Goal: Task Accomplishment & Management: Manage account settings

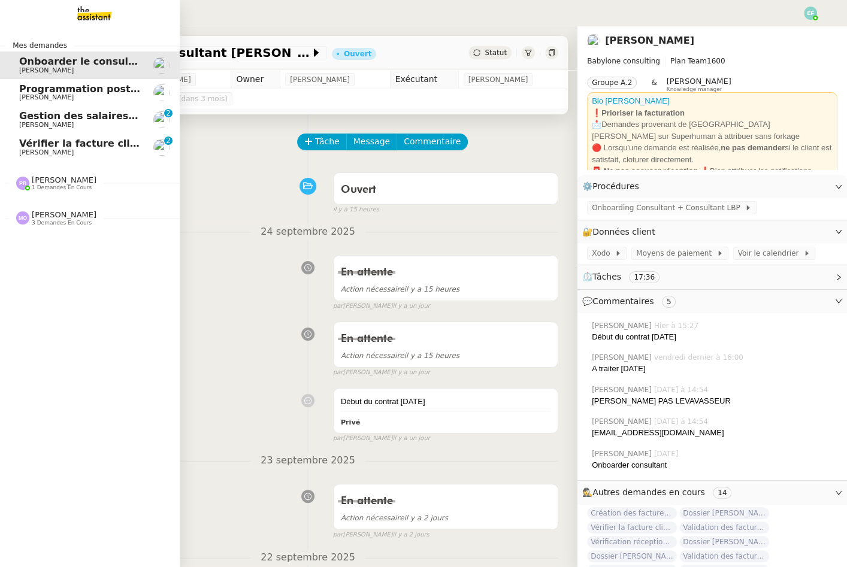
click at [32, 125] on span "[PERSON_NAME]" at bounding box center [46, 125] width 55 height 8
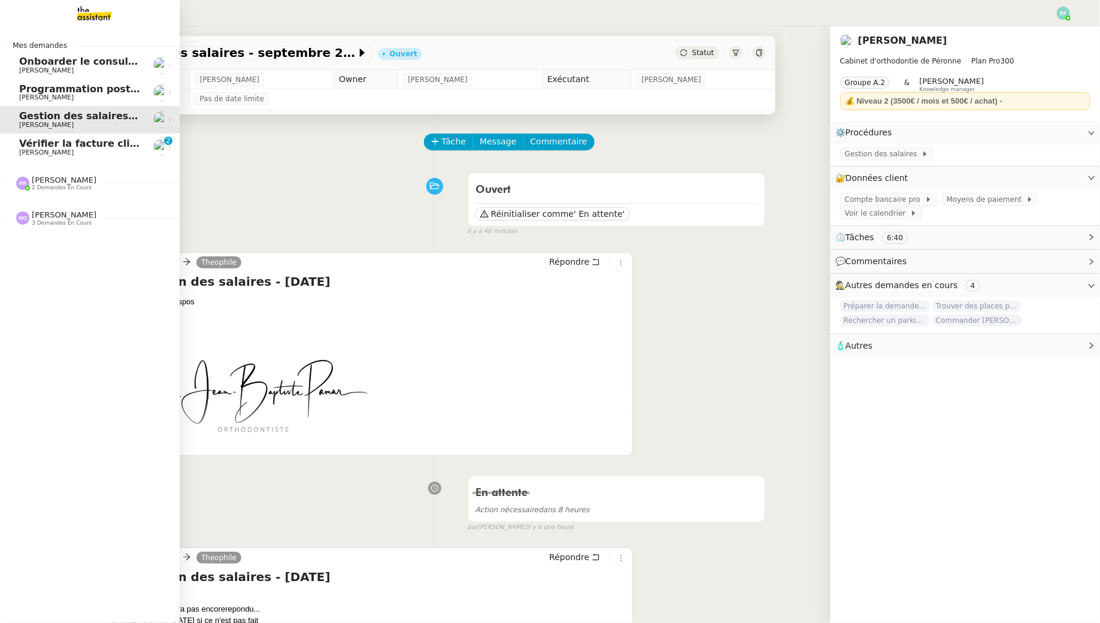
click at [14, 149] on link "Vérifier la facture client Accetal [PERSON_NAME] 0 1 2 3 4 5 6 7 8 9" at bounding box center [90, 148] width 180 height 28
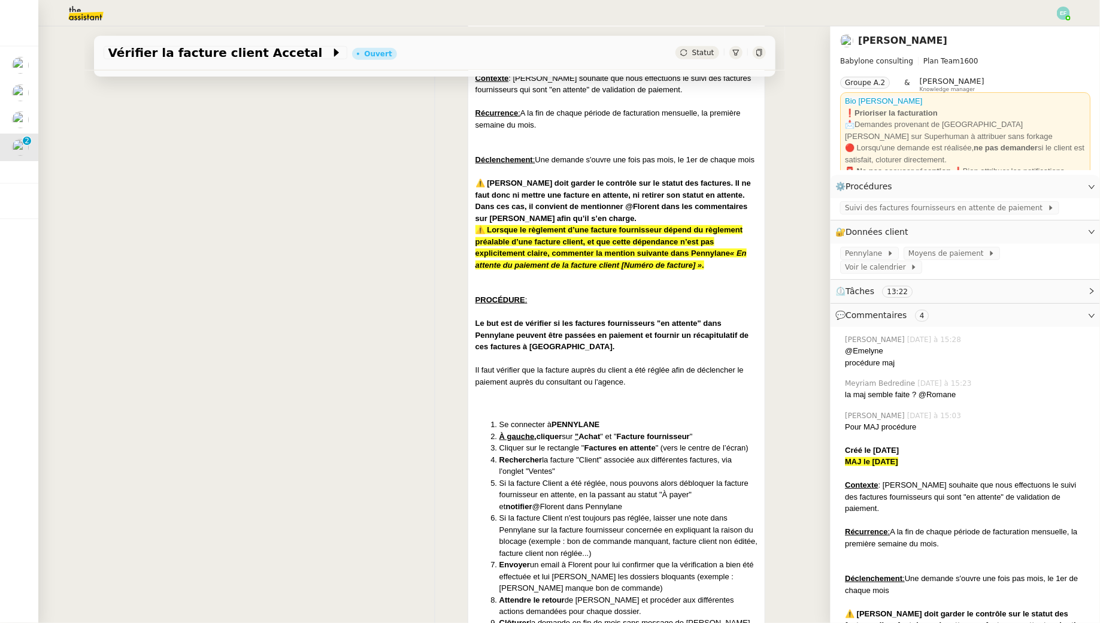
scroll to position [558, 0]
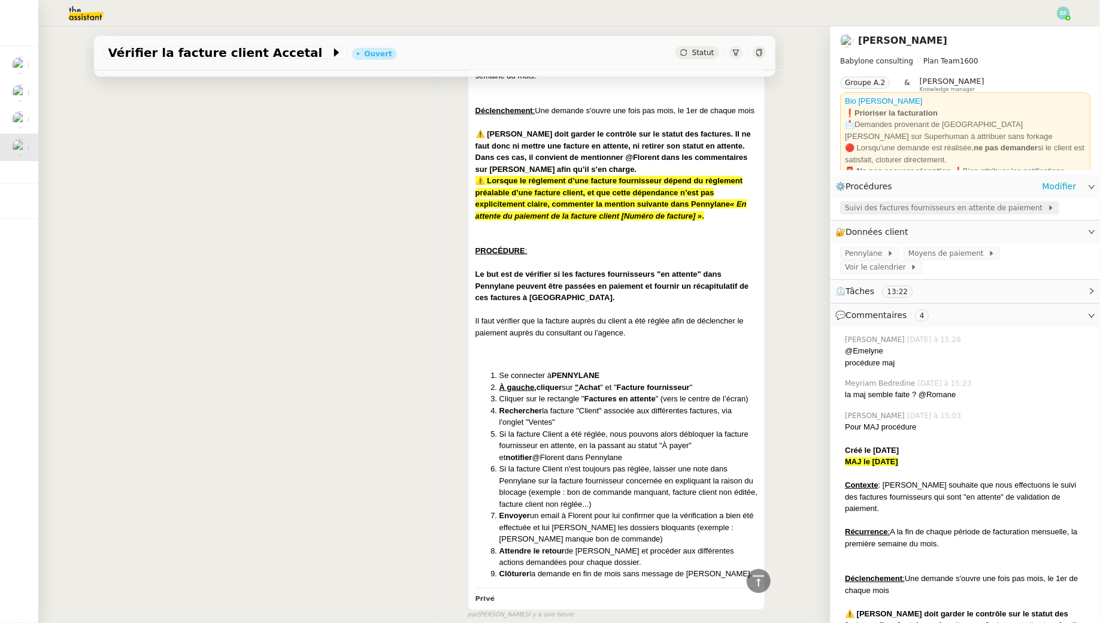
click at [846, 208] on span "Suivi des factures fournisseurs en attente de paiement" at bounding box center [946, 208] width 202 height 12
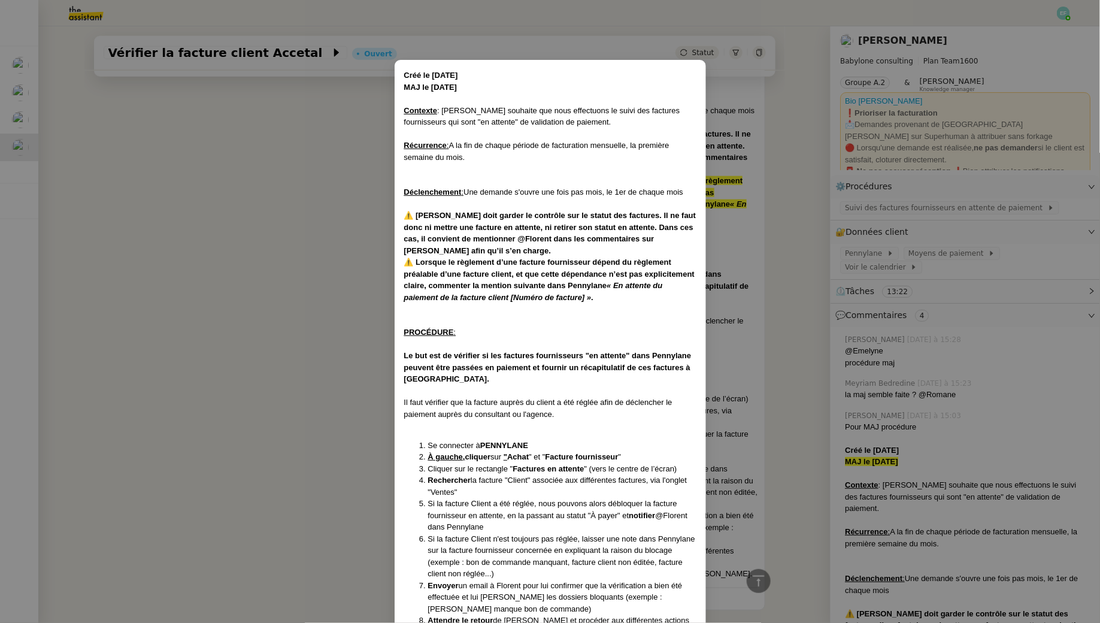
click at [293, 313] on nz-modal-container "Créé le [DATE] MAJ le [DATE] Contexte : [PERSON_NAME] souhaite que nous effectu…" at bounding box center [550, 311] width 1100 height 623
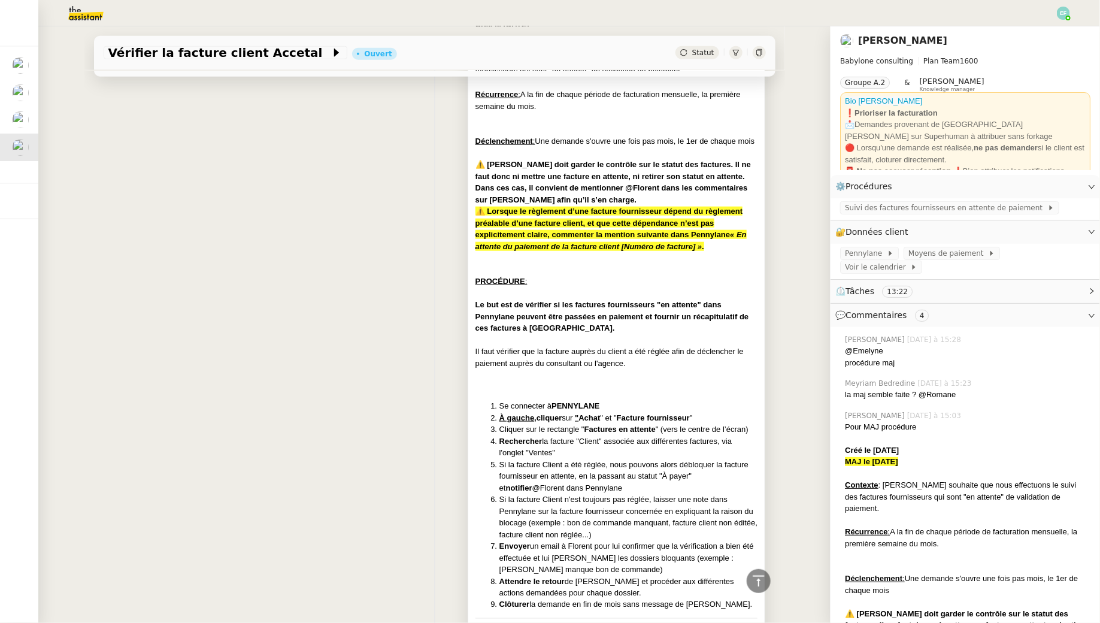
scroll to position [0, 0]
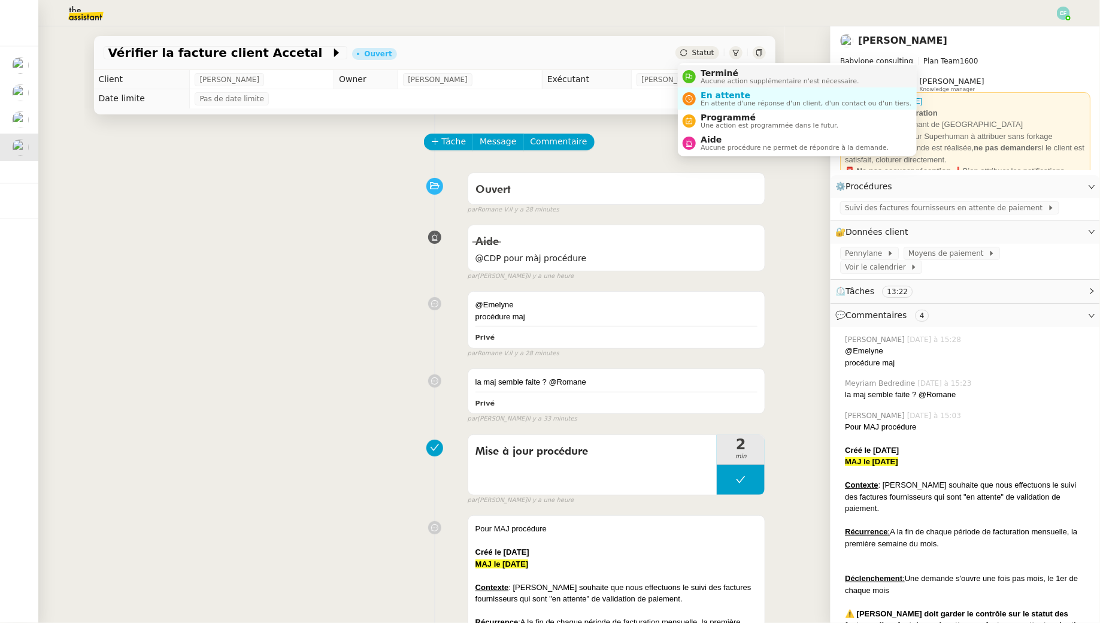
click at [705, 73] on span "Terminé" at bounding box center [780, 73] width 158 height 10
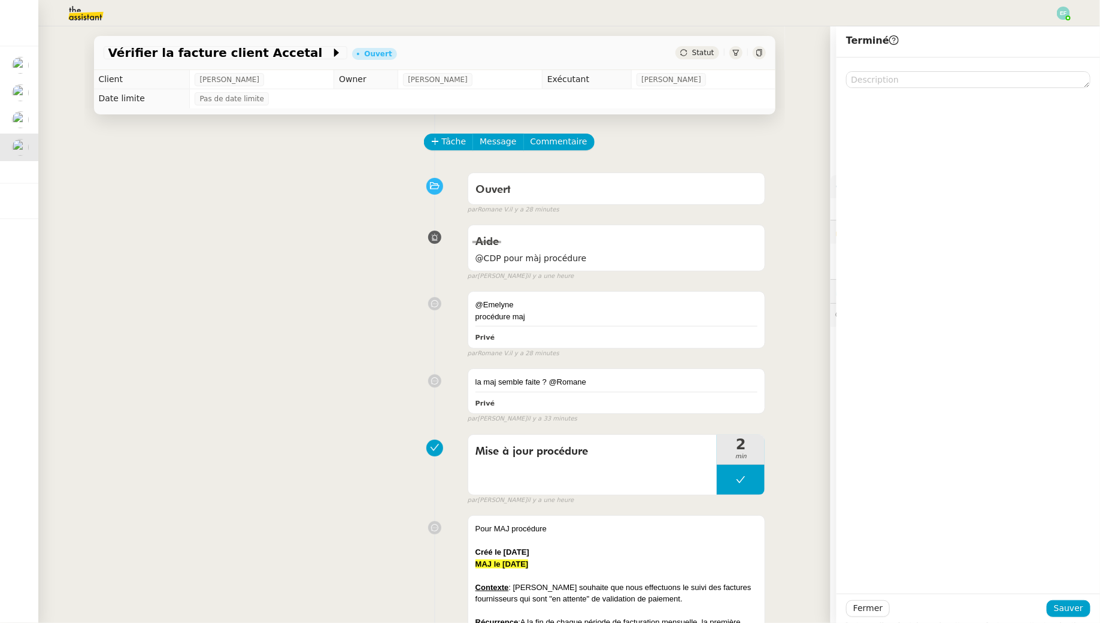
click at [359, 333] on div "@Emelyne procédure maj Privé false par [PERSON_NAME]. il y a 28 minutes" at bounding box center [435, 322] width 663 height 72
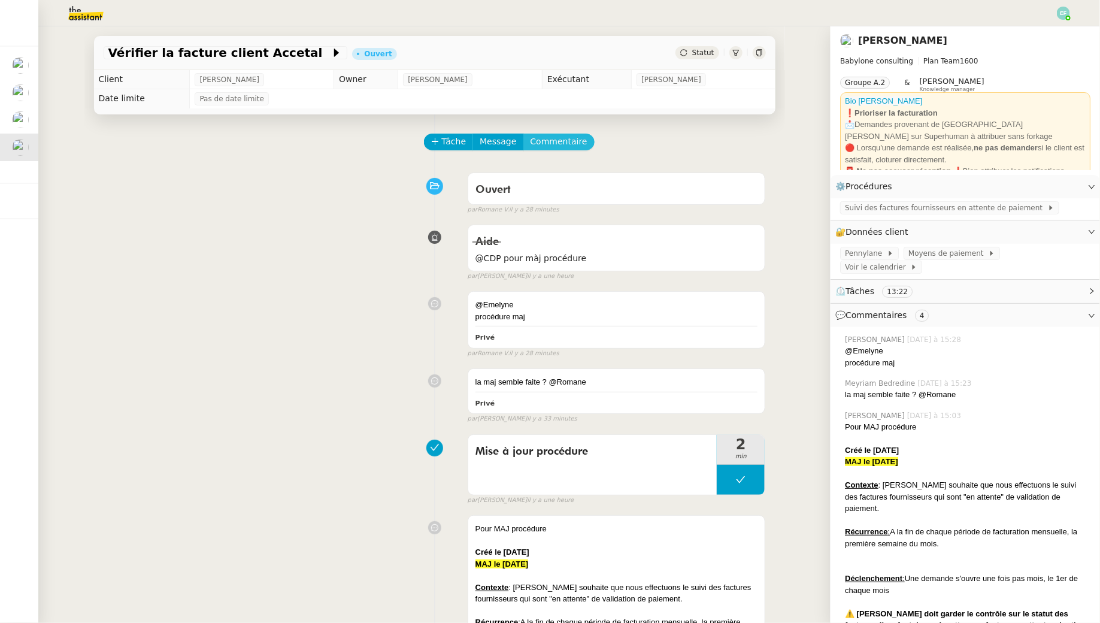
click at [559, 148] on span "Commentaire" at bounding box center [559, 142] width 57 height 14
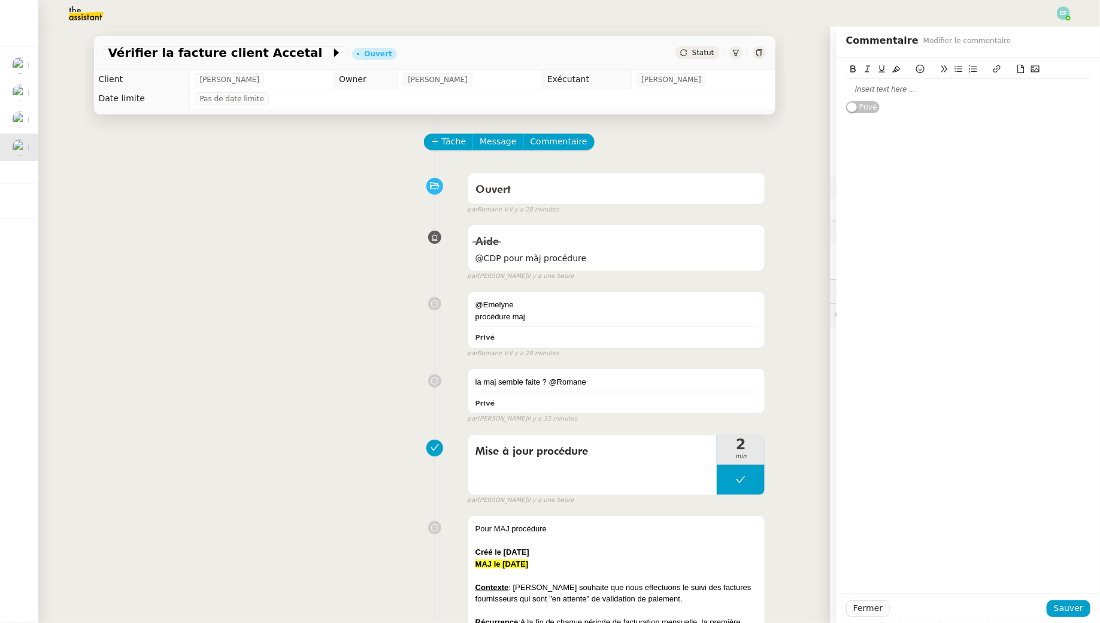
click at [846, 91] on div at bounding box center [968, 89] width 244 height 11
click at [846, 567] on span "Sauver" at bounding box center [1068, 608] width 29 height 14
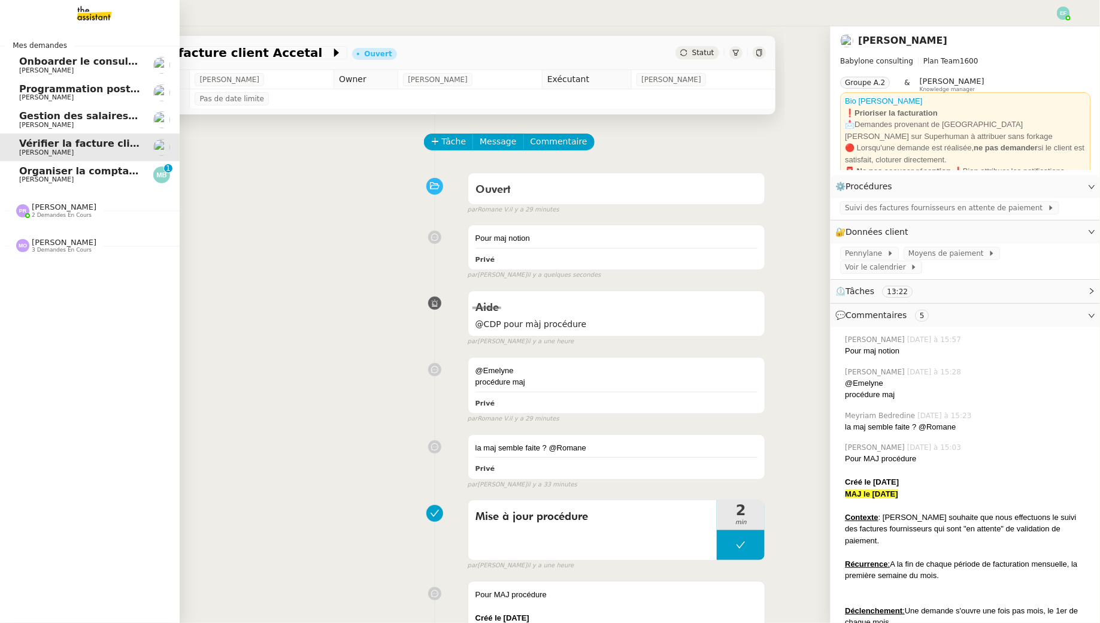
click at [23, 174] on span "Organiser la comptabilité NURI 2025" at bounding box center [118, 170] width 198 height 11
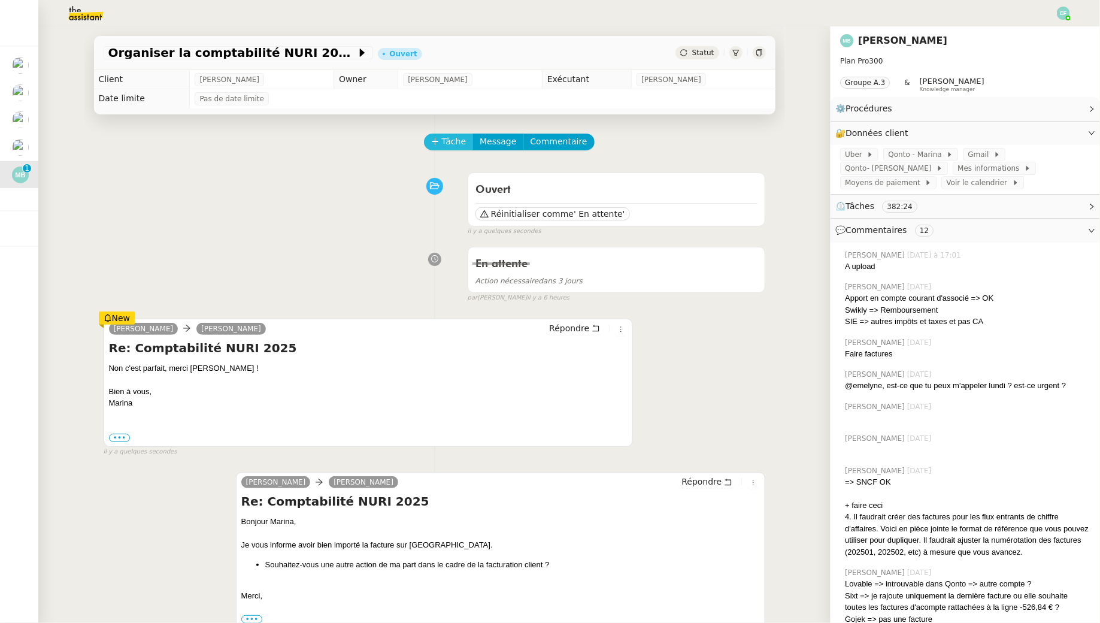
click at [445, 143] on span "Tâche" at bounding box center [454, 142] width 25 height 14
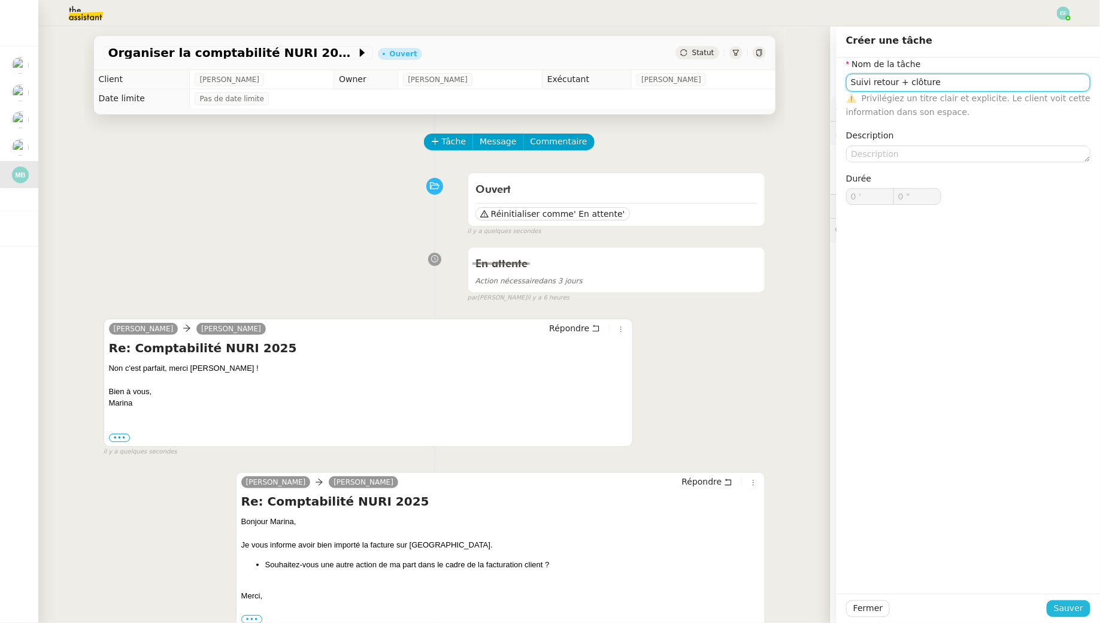
type input "Suivi retour + clôture"
click at [846, 567] on button "Sauver" at bounding box center [1069, 608] width 44 height 17
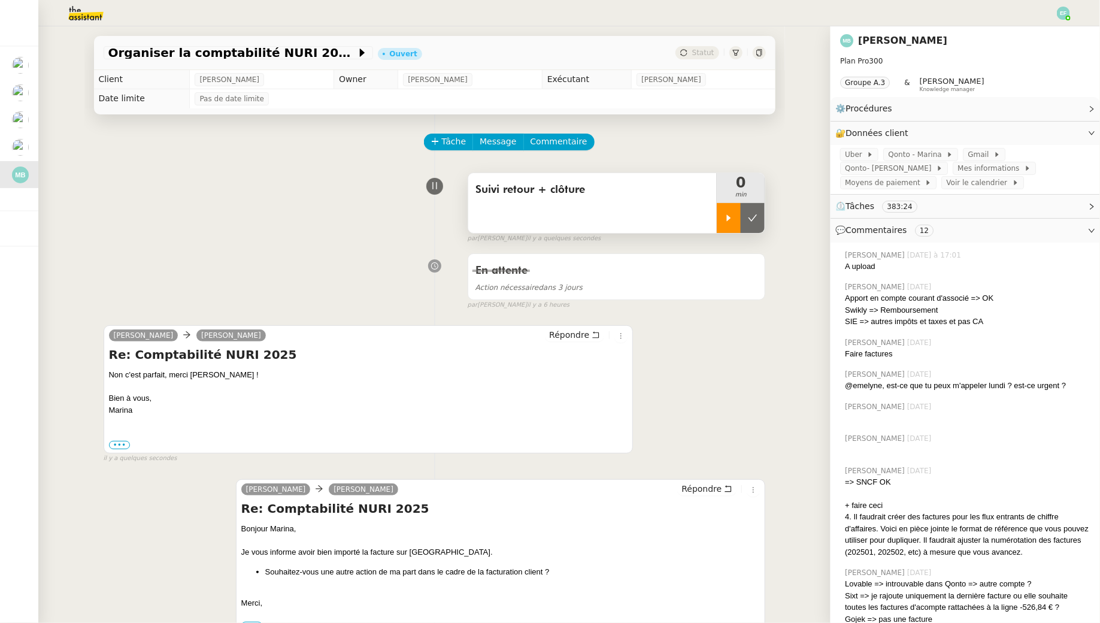
click at [736, 224] on div at bounding box center [729, 218] width 24 height 30
click at [595, 331] on icon at bounding box center [596, 335] width 8 height 8
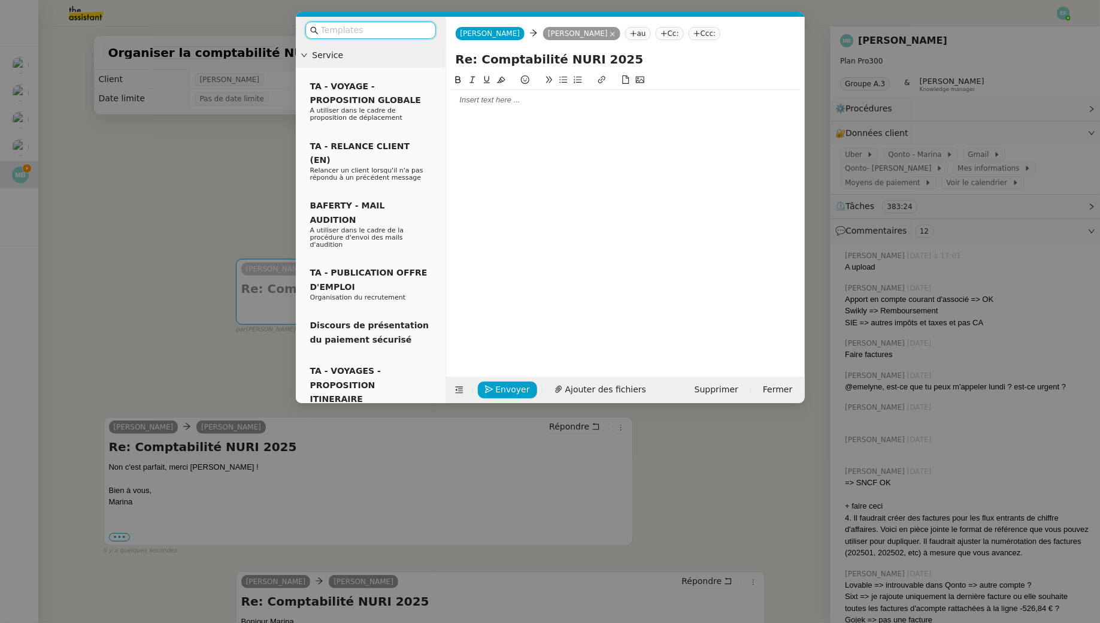
click at [349, 28] on input "text" at bounding box center [375, 30] width 108 height 14
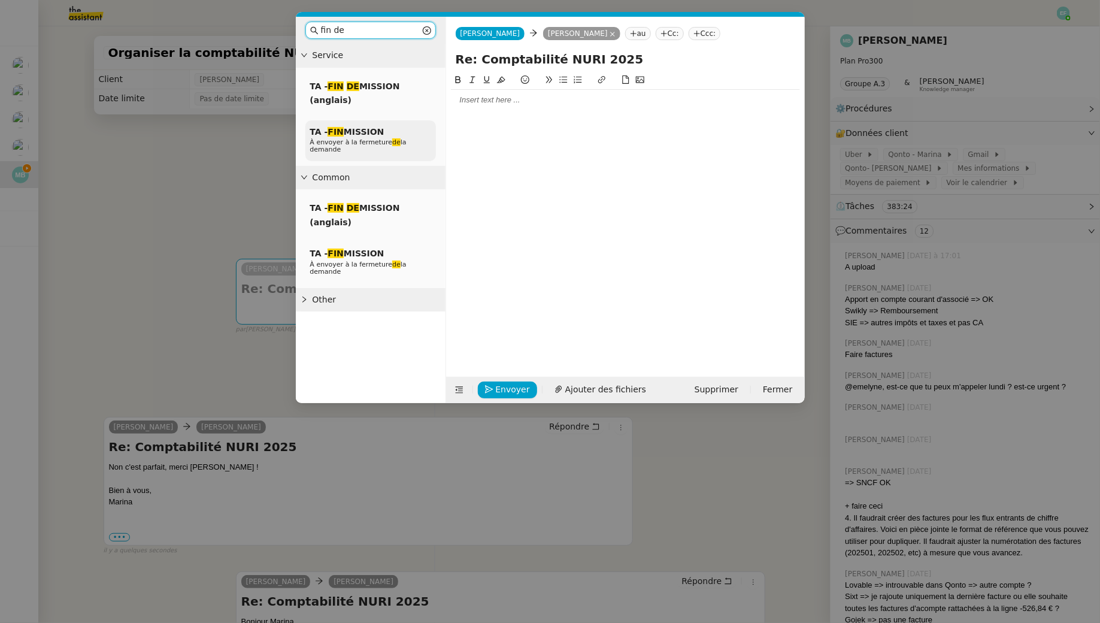
type input "fin de"
click at [358, 142] on span "À envoyer à la fermeture de la demande" at bounding box center [358, 145] width 96 height 15
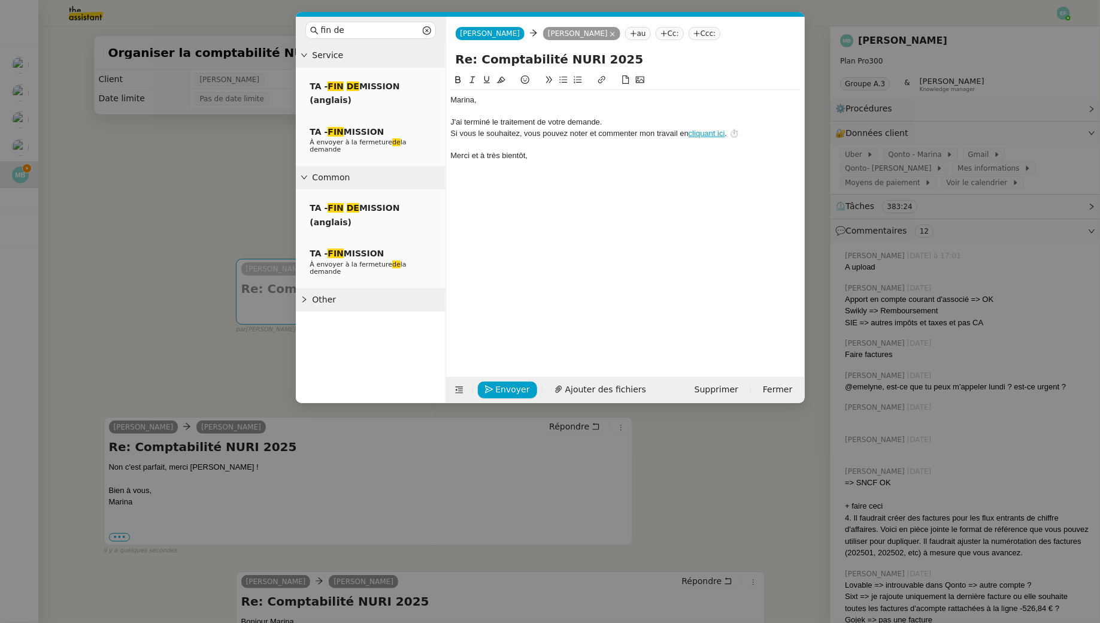
click at [505, 103] on div "﻿Marina﻿," at bounding box center [625, 100] width 349 height 11
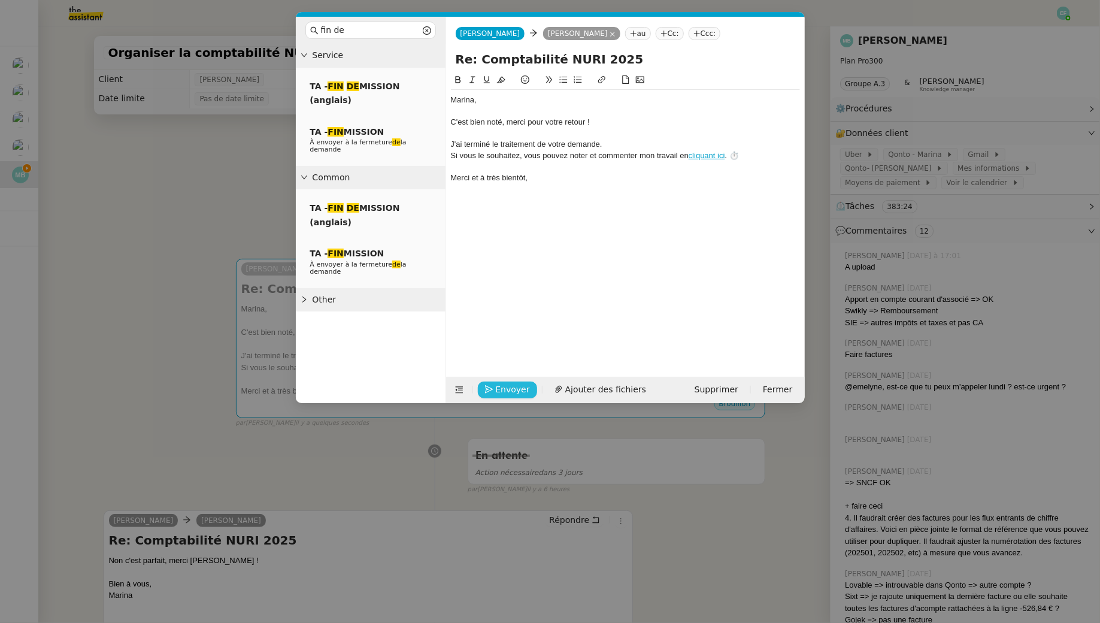
click at [520, 388] on span "Envoyer" at bounding box center [513, 390] width 34 height 14
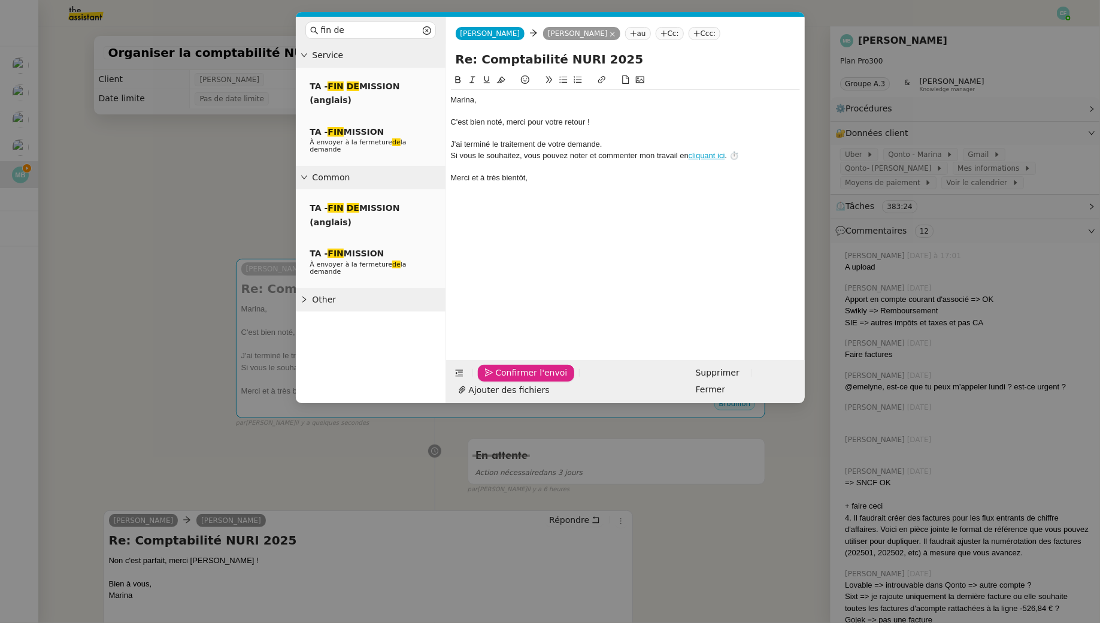
click at [520, 380] on span "Confirmer l'envoi" at bounding box center [532, 373] width 72 height 14
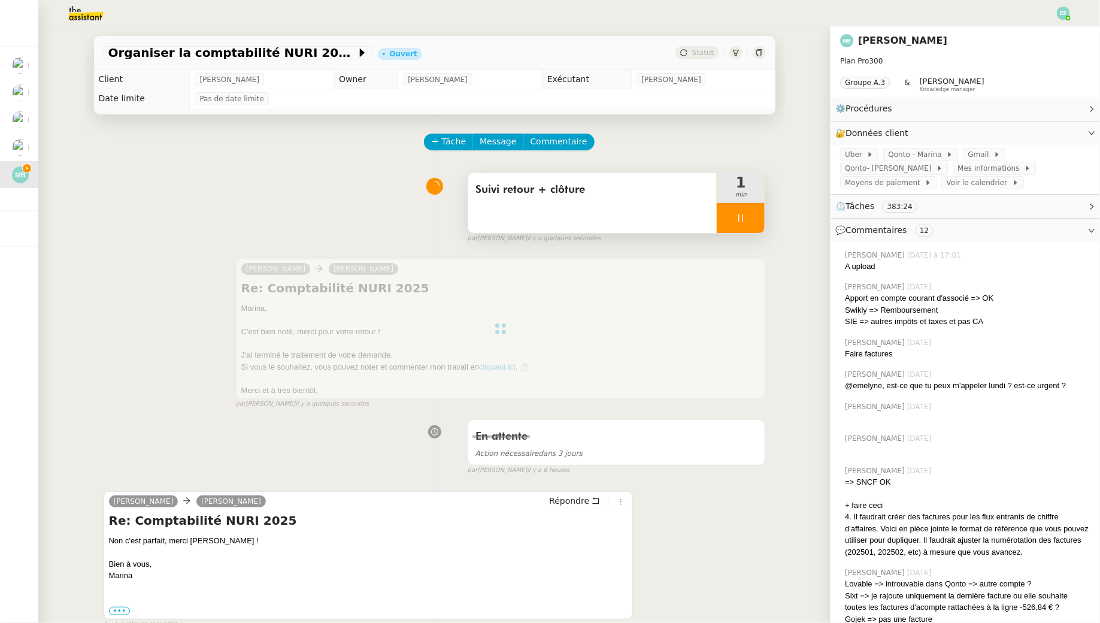
click at [745, 214] on icon at bounding box center [741, 218] width 10 height 10
click at [749, 214] on icon at bounding box center [753, 218] width 10 height 10
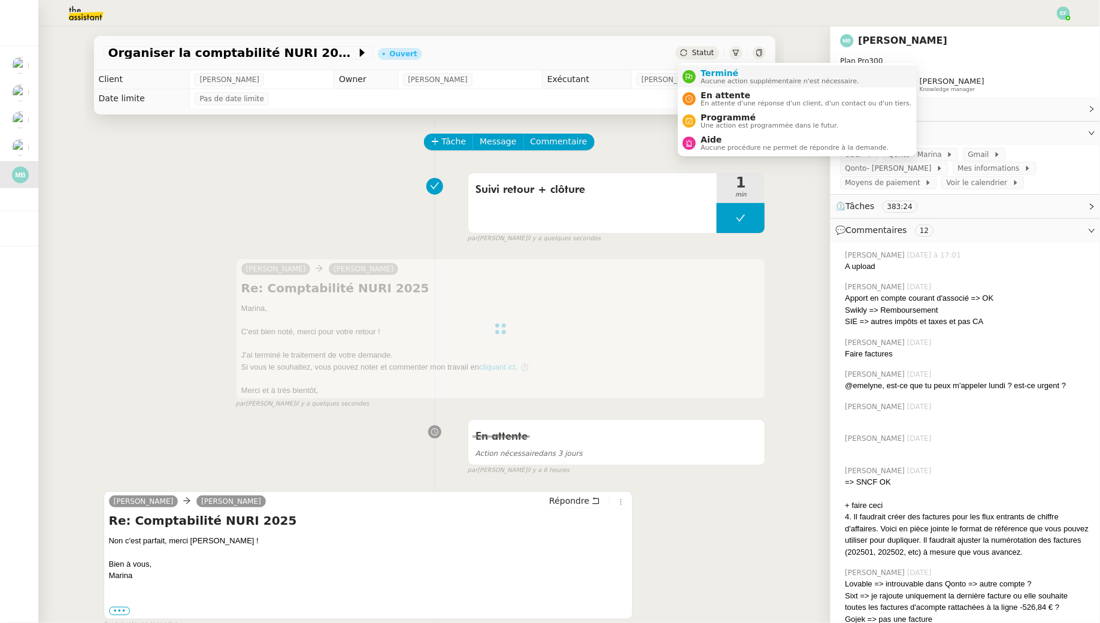
click at [697, 69] on div "Terminé Aucune action supplémentaire n'est nécessaire." at bounding box center [777, 76] width 163 height 16
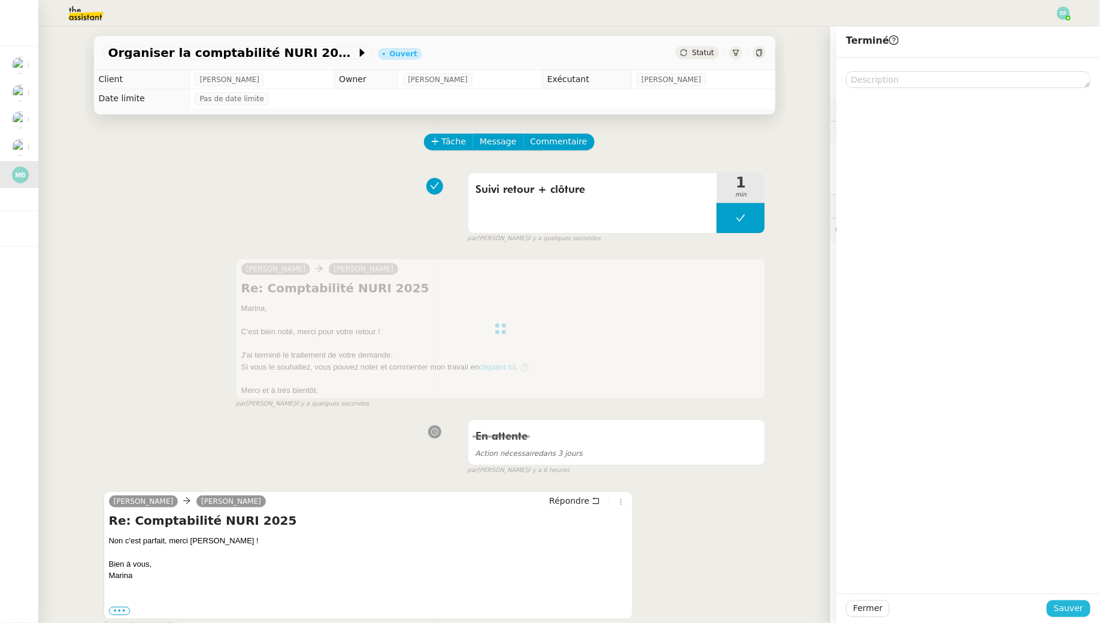
click at [846, 567] on span "Sauver" at bounding box center [1068, 608] width 29 height 14
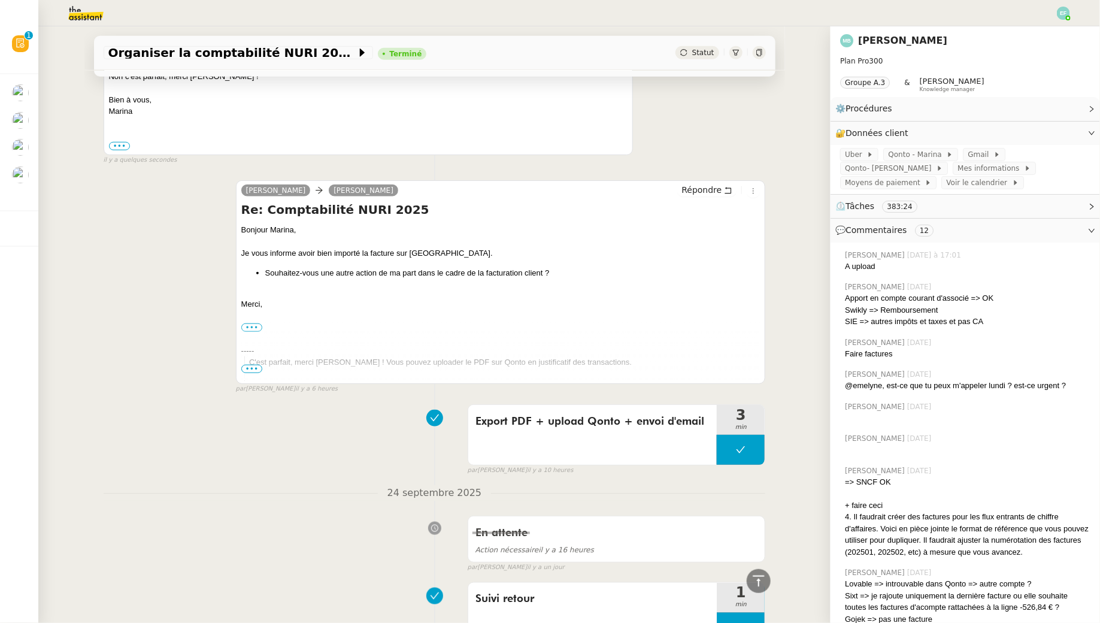
scroll to position [644, 0]
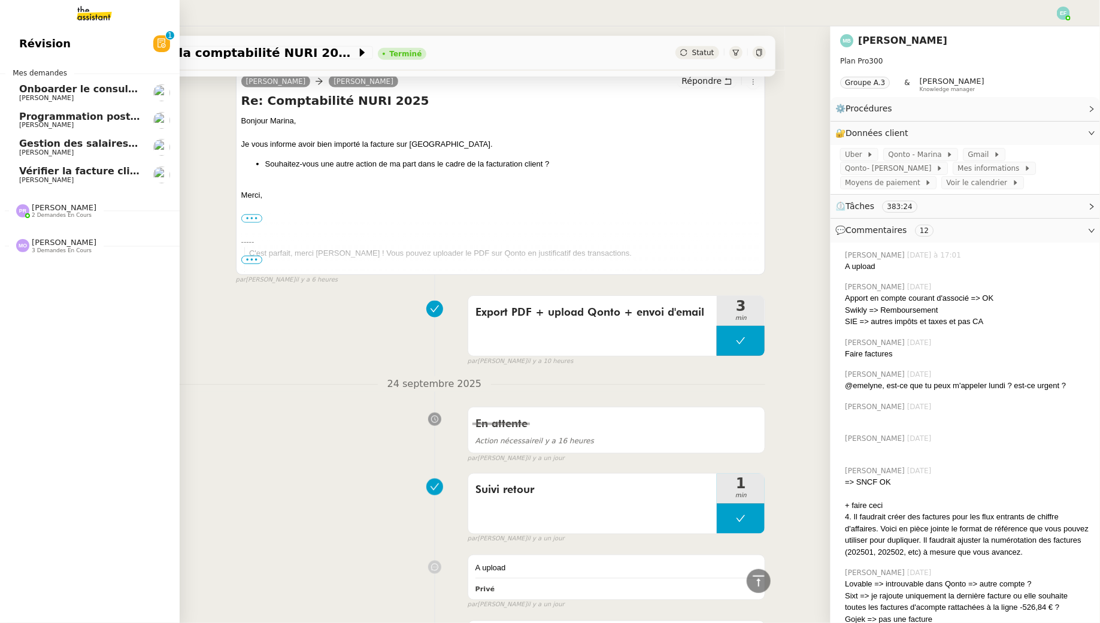
click at [20, 147] on span "Gestion des salaires - septembre 2025" at bounding box center [123, 143] width 208 height 11
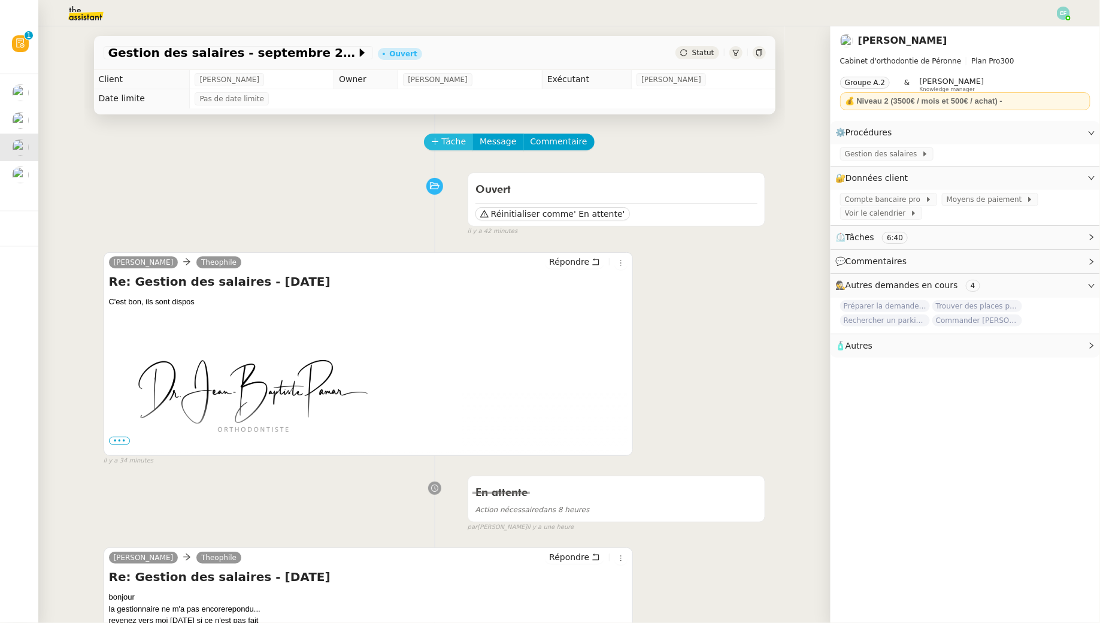
click at [446, 141] on span "Tâche" at bounding box center [454, 142] width 25 height 14
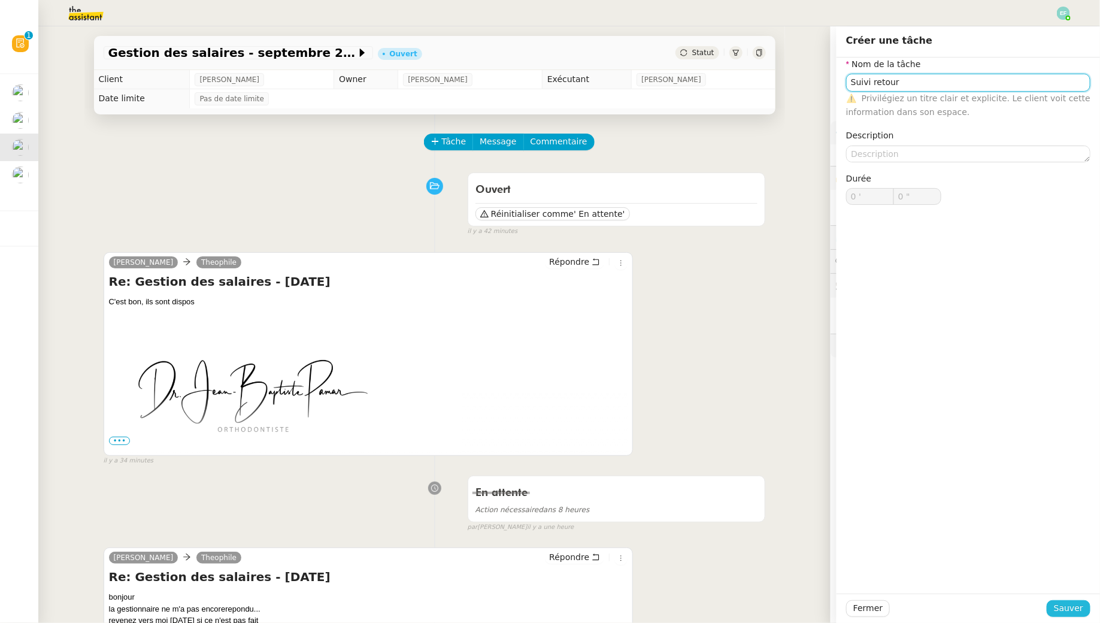
type input "Suivi retour"
click at [846, 567] on span "Sauver" at bounding box center [1068, 608] width 29 height 14
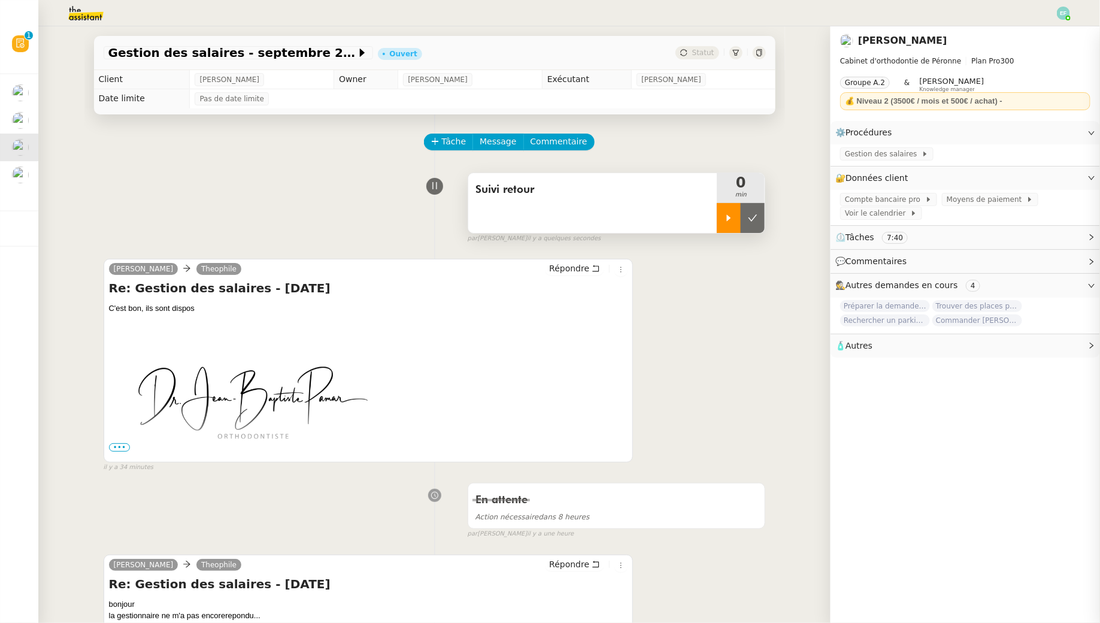
click at [723, 214] on div at bounding box center [729, 218] width 24 height 30
click at [747, 222] on div at bounding box center [741, 218] width 48 height 30
click at [751, 222] on icon at bounding box center [753, 218] width 10 height 10
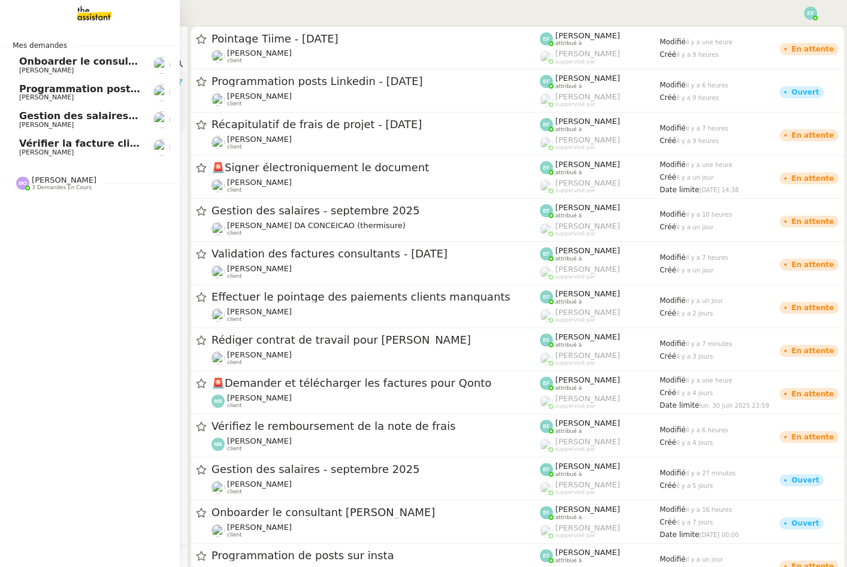
click at [41, 56] on span "Onboarder le consultant [PERSON_NAME]" at bounding box center [131, 61] width 224 height 11
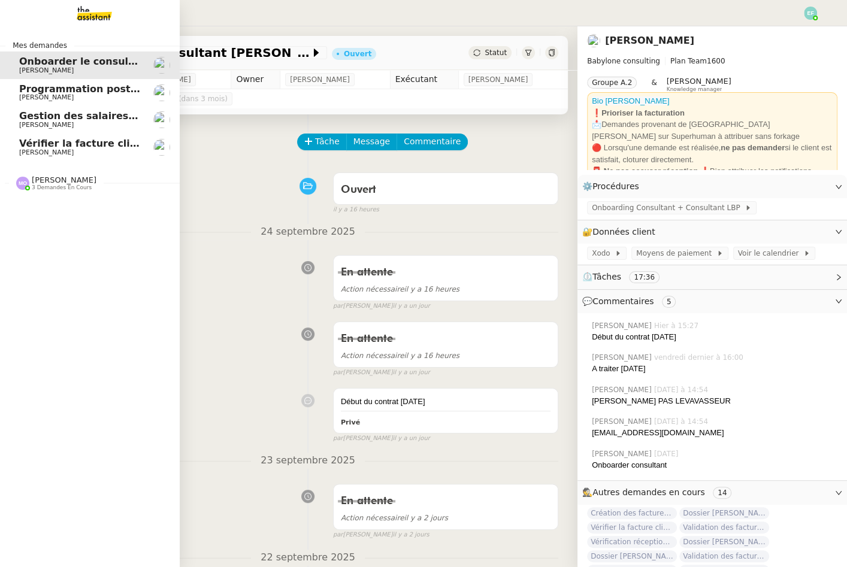
click at [58, 84] on span "Programmation posts Linkedin - [DATE]" at bounding box center [125, 88] width 213 height 11
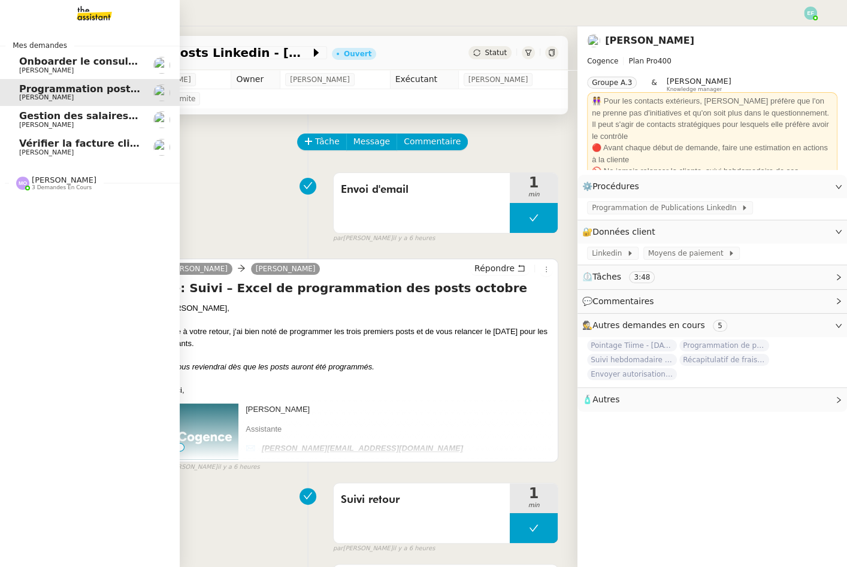
click at [89, 14] on img at bounding box center [84, 13] width 93 height 26
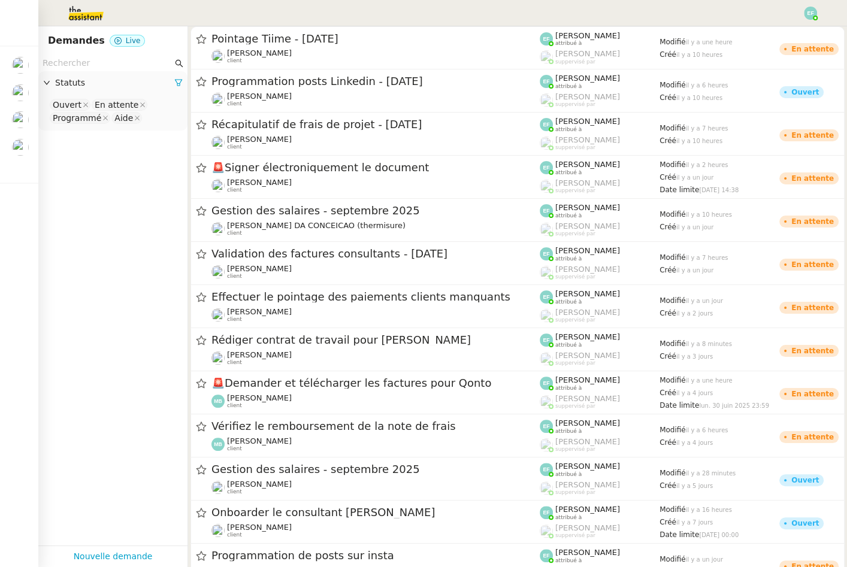
click at [62, 59] on input "text" at bounding box center [108, 63] width 130 height 14
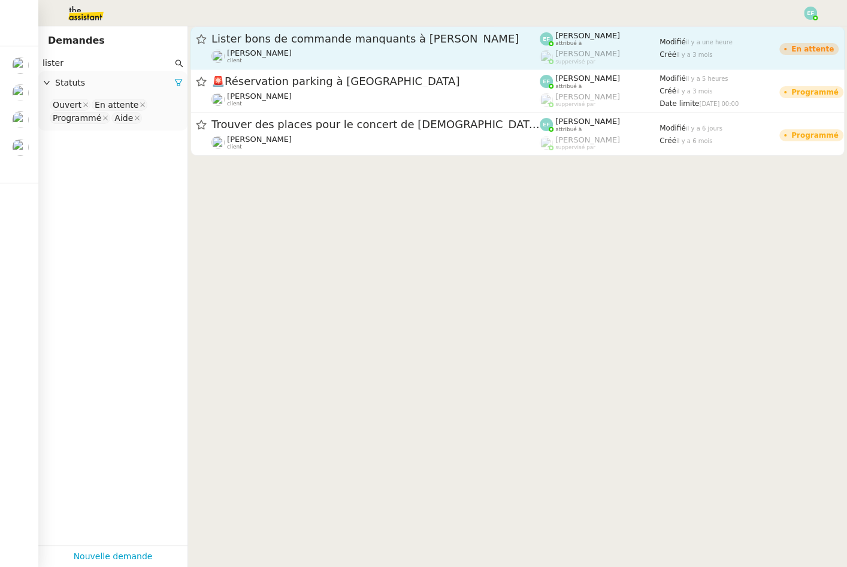
type input "lister"
click at [365, 45] on div "Lister bons de commande manquants à [PERSON_NAME]" at bounding box center [375, 39] width 328 height 14
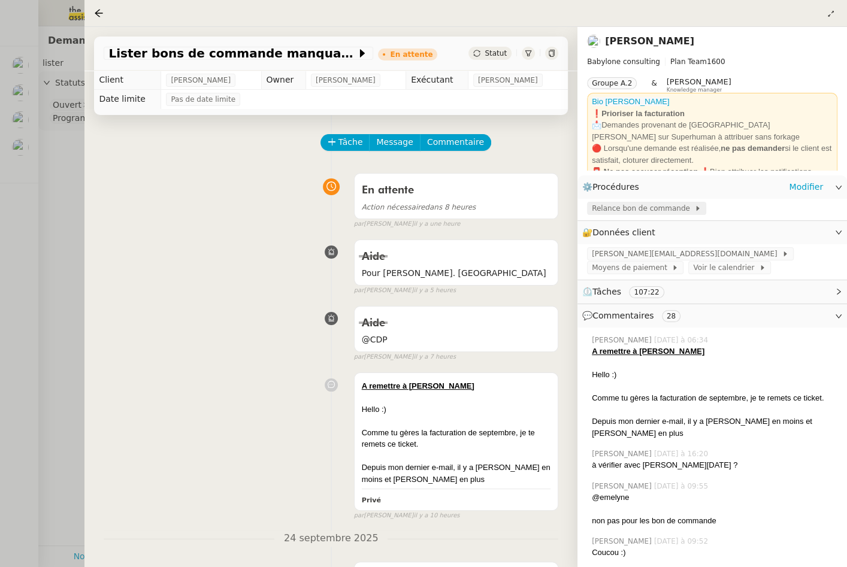
click at [675, 210] on span "Relance bon de commande" at bounding box center [643, 208] width 102 height 12
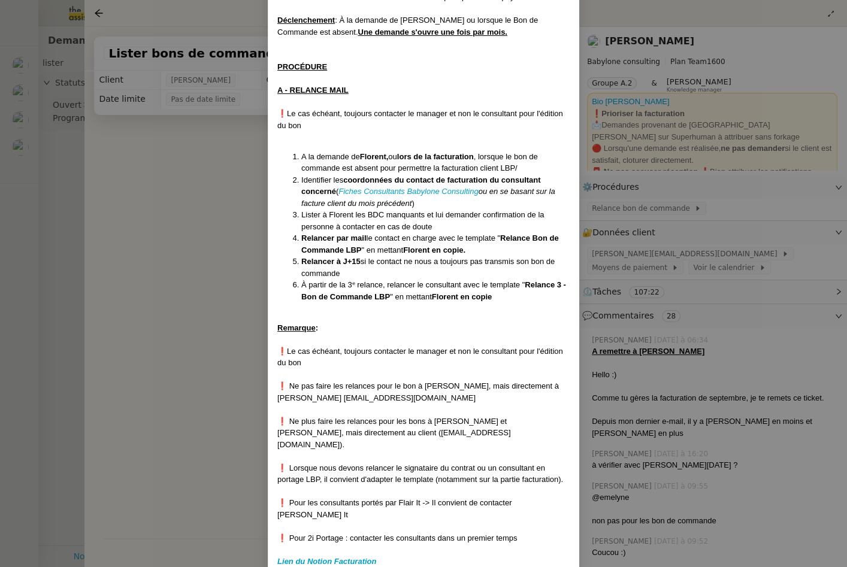
scroll to position [21, 0]
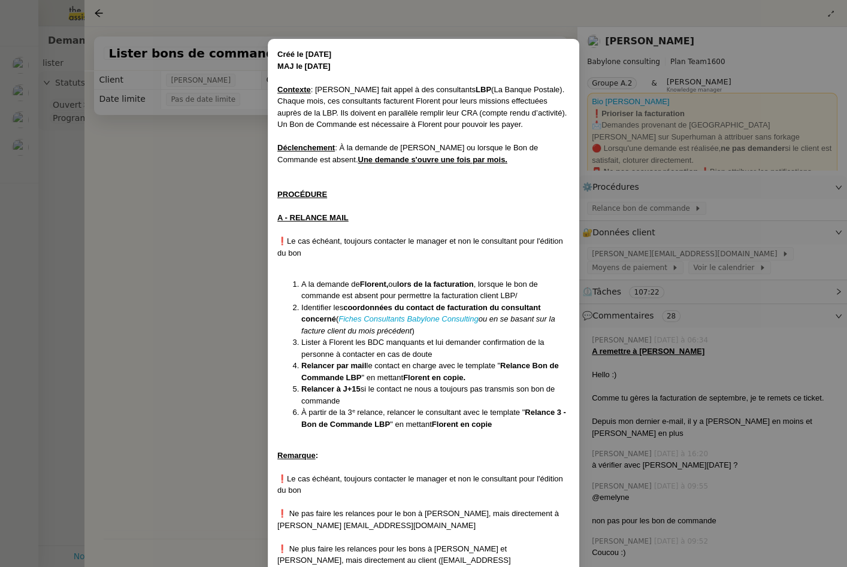
click at [213, 242] on nz-modal-container "Créé le 04/10/2024 MAJ le 05/06/2025 Contexte : Florent fait appel à des consul…" at bounding box center [423, 283] width 847 height 567
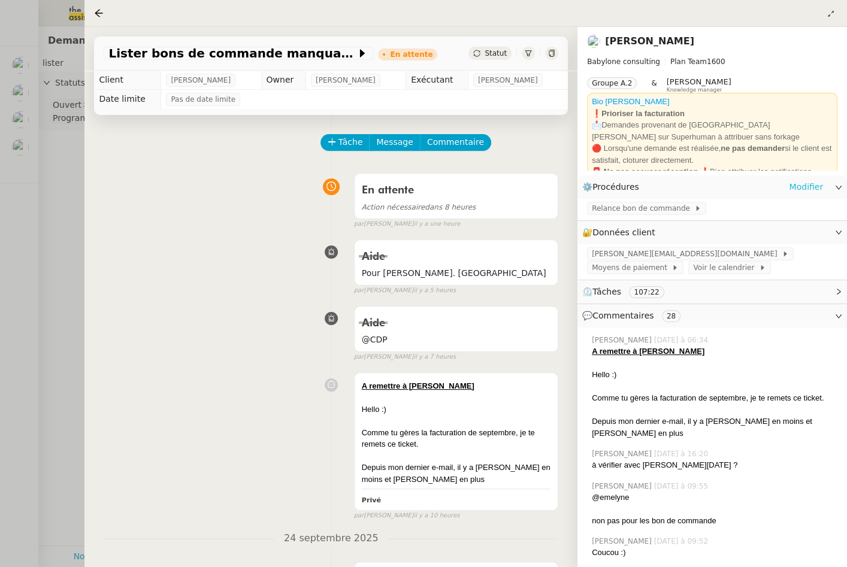
click at [819, 193] on link "Modifier" at bounding box center [806, 187] width 34 height 14
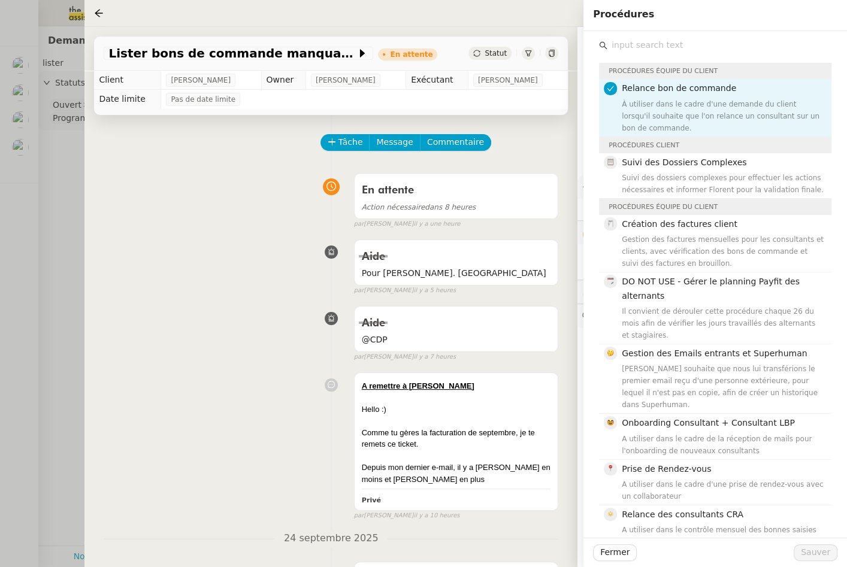
click at [737, 52] on input "text" at bounding box center [719, 45] width 224 height 16
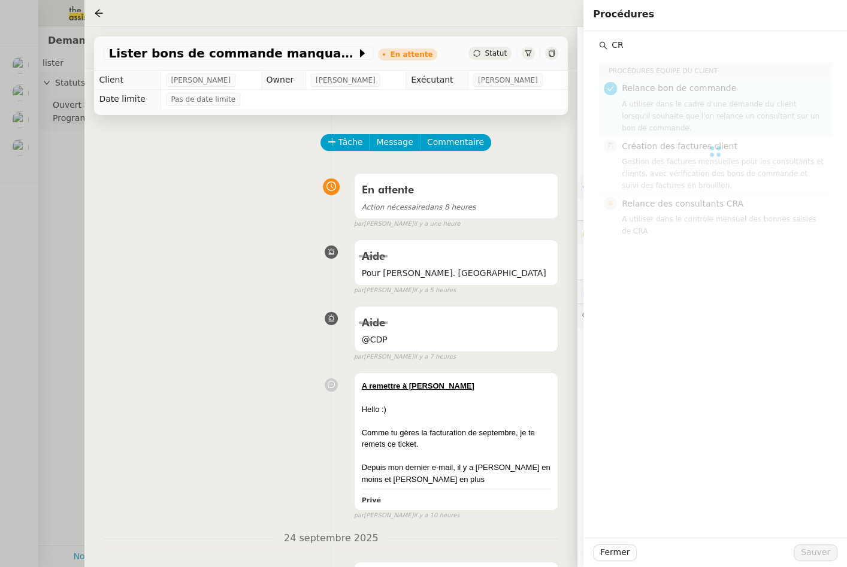
type input "C"
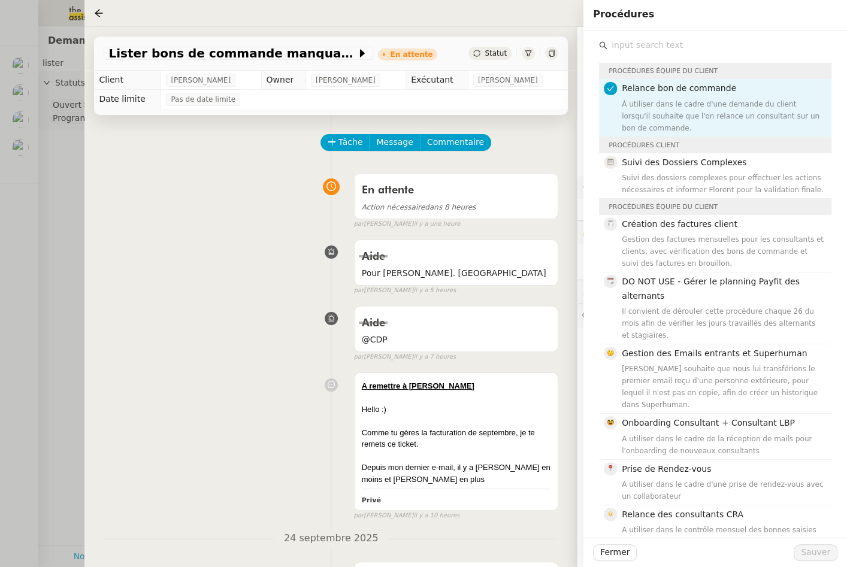
click at [219, 199] on div "En attente Action nécessaire dans 8 heures false par Emelyne F. il y a une heure" at bounding box center [331, 199] width 455 height 62
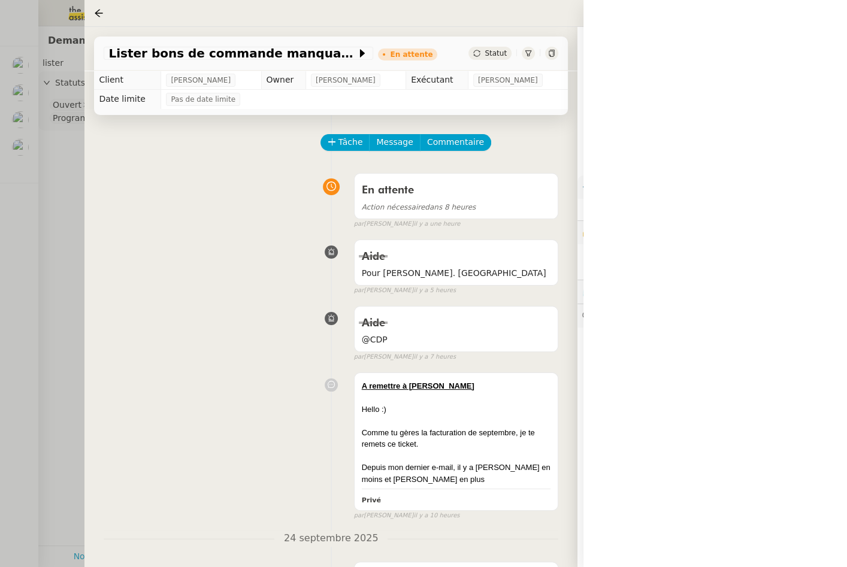
click at [59, 179] on div at bounding box center [423, 283] width 847 height 567
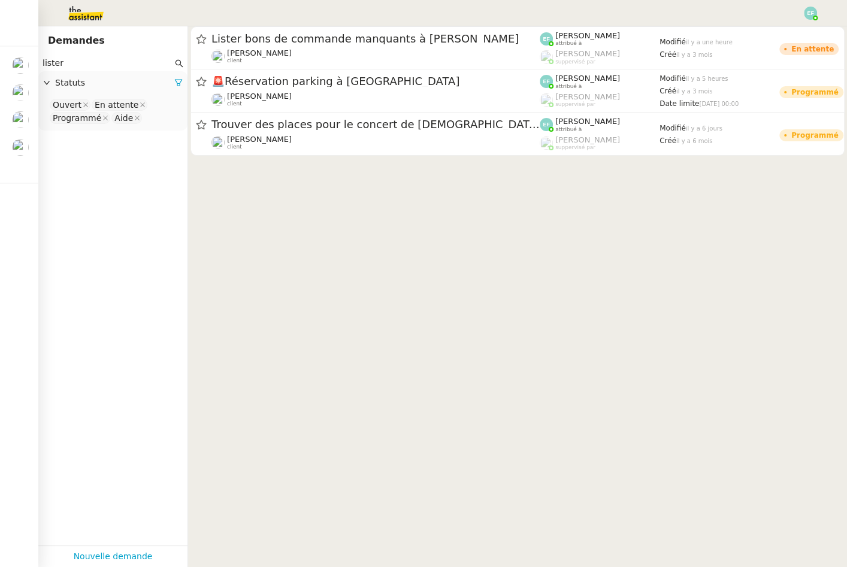
drag, startPoint x: 74, startPoint y: 65, endPoint x: -4, endPoint y: 40, distance: 81.3
click at [0, 40] on html "Mes demandes Onboarder le consultant Georges Levasseur Florent Seiler Programma…" at bounding box center [423, 283] width 847 height 567
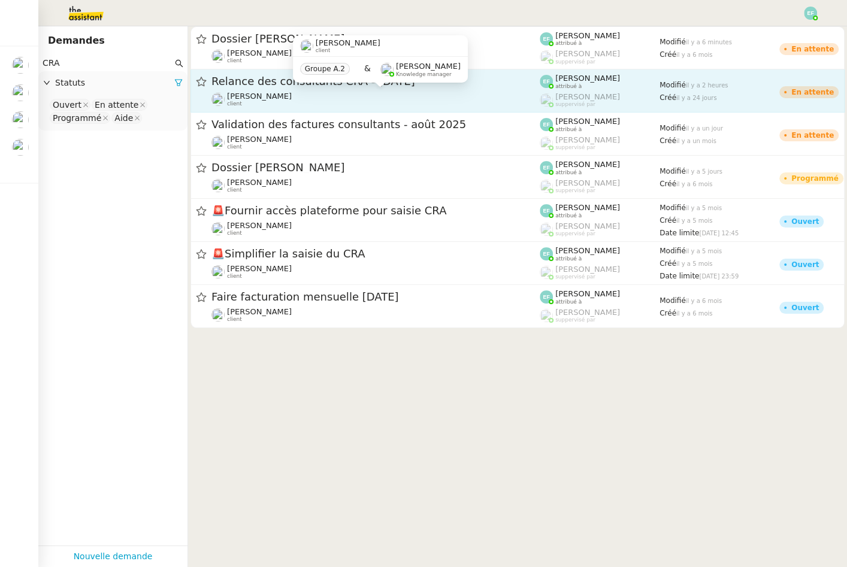
click at [501, 95] on div "Florent Seiler client" at bounding box center [375, 100] width 328 height 16
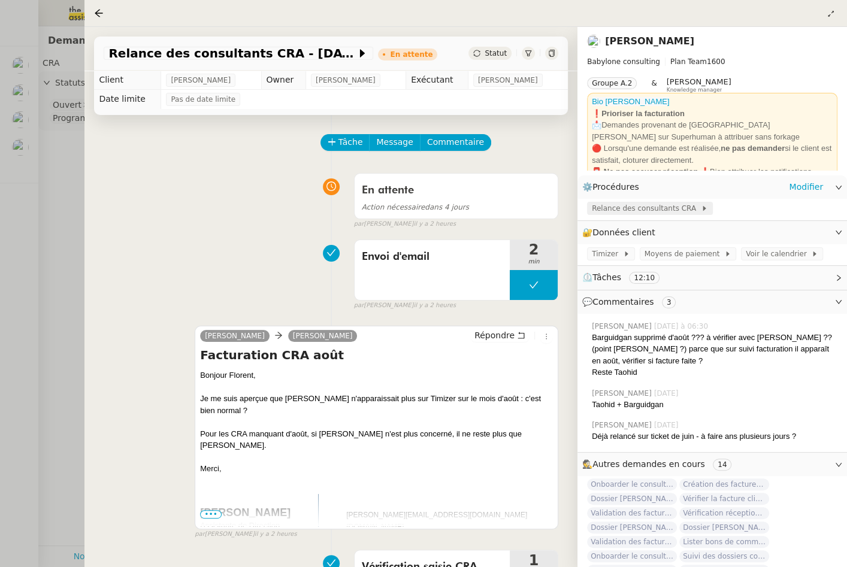
click at [663, 214] on span "Relance des consultants CRA" at bounding box center [646, 208] width 109 height 12
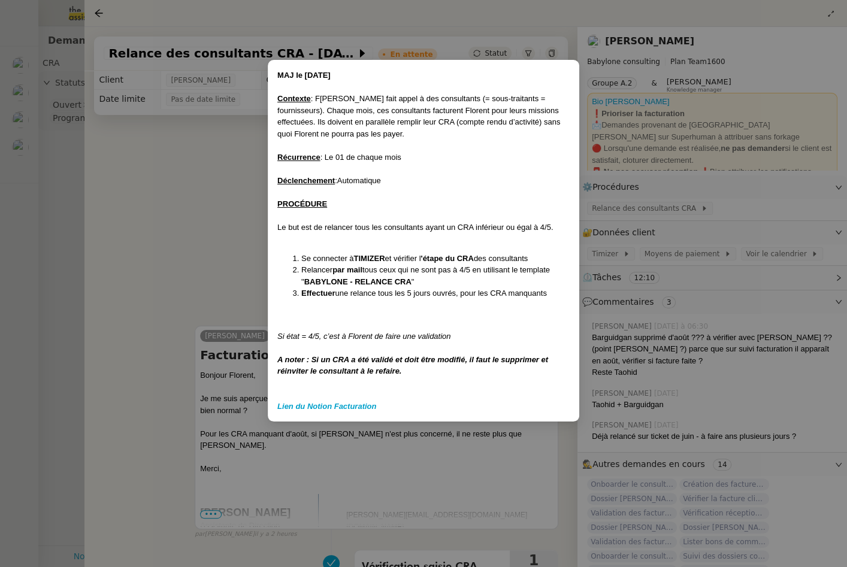
click at [66, 158] on nz-modal-container "MAJ le 21/02/25 Contexte : F lorent fait appel à des consultants (= sous-traita…" at bounding box center [423, 283] width 847 height 567
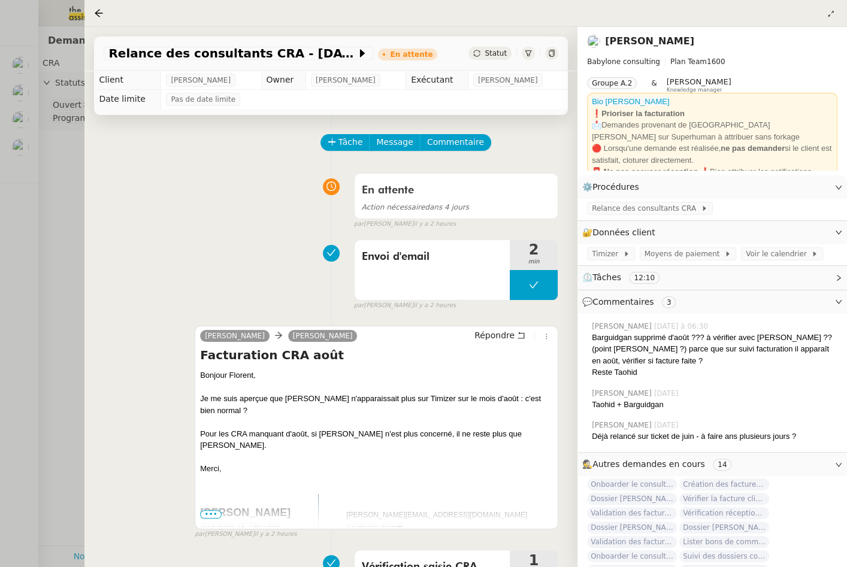
click at [66, 158] on div at bounding box center [423, 283] width 847 height 567
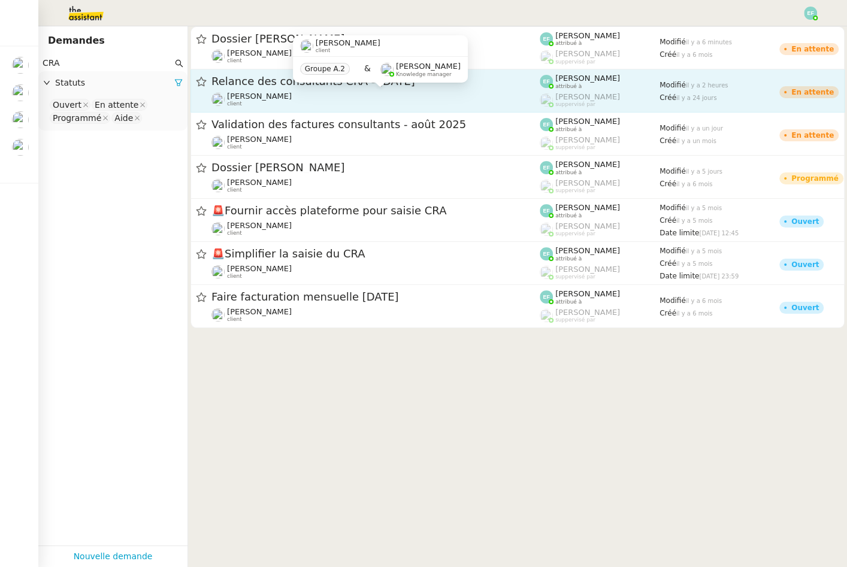
click at [475, 102] on div "Florent Seiler client" at bounding box center [375, 100] width 328 height 16
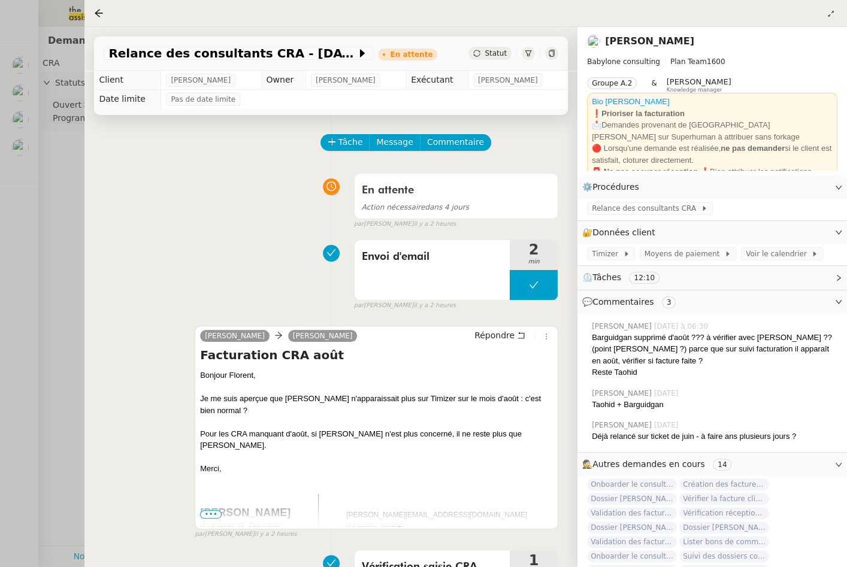
click at [65, 342] on div at bounding box center [423, 283] width 847 height 567
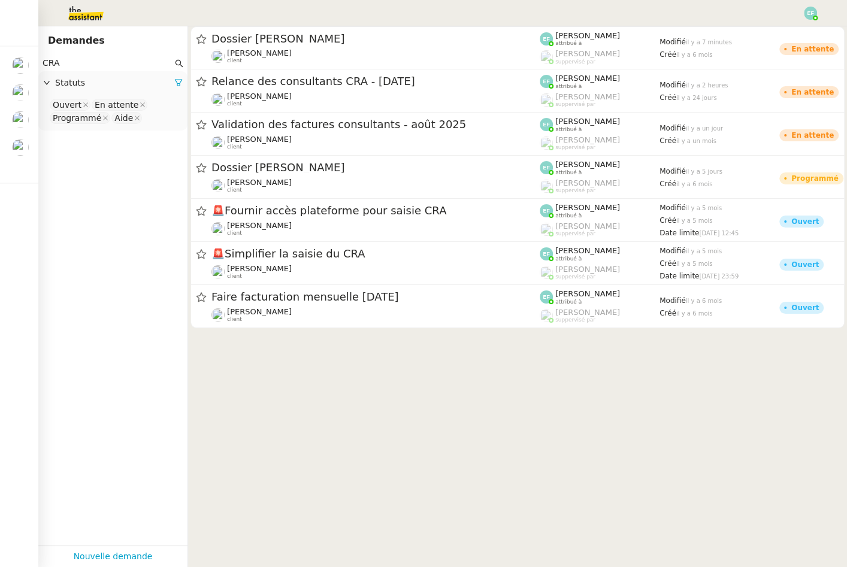
drag, startPoint x: 147, startPoint y: 63, endPoint x: 38, endPoint y: 28, distance: 114.4
click at [43, 28] on div "Demandes CRA Statuts Ouvert En attente Programmé Aide Nouvelle demande" at bounding box center [112, 296] width 149 height 541
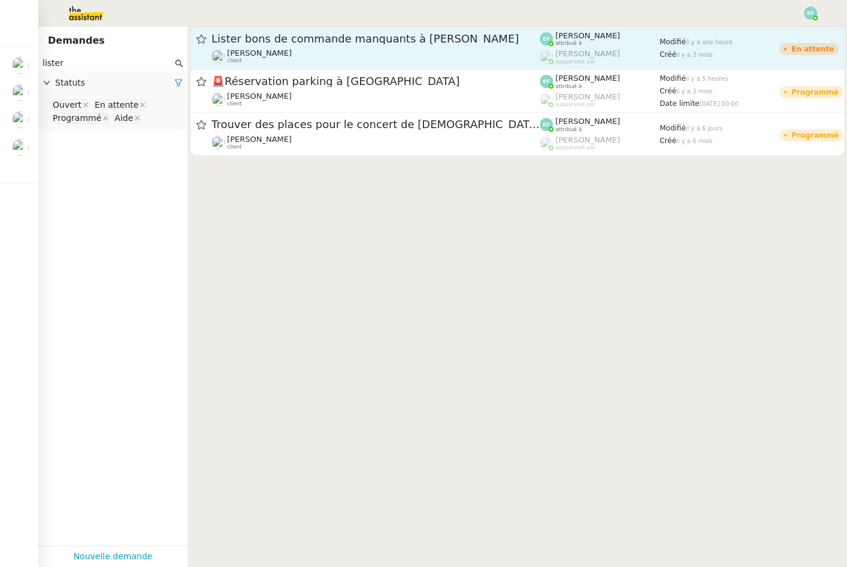
type input "lister"
click at [454, 39] on span "Lister bons de commande manquants à [PERSON_NAME]" at bounding box center [375, 39] width 328 height 11
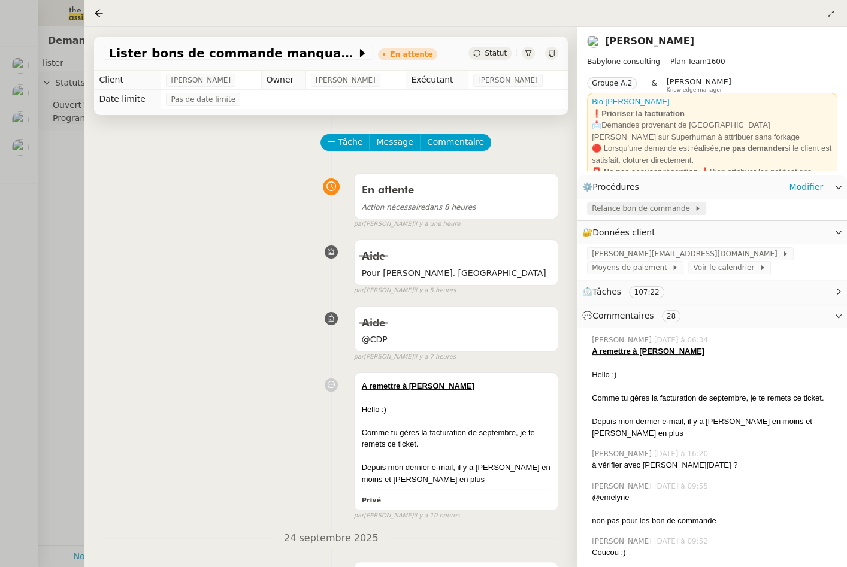
click at [676, 205] on span "Relance bon de commande" at bounding box center [643, 208] width 102 height 12
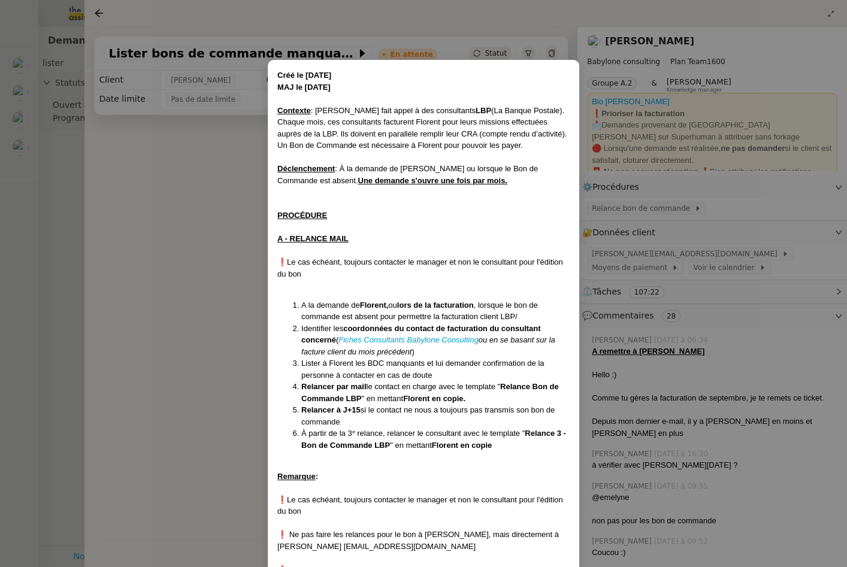
click at [194, 291] on nz-modal-container "Créé le 04/10/2024 MAJ le 05/06/2025 Contexte : Florent fait appel à des consul…" at bounding box center [423, 283] width 847 height 567
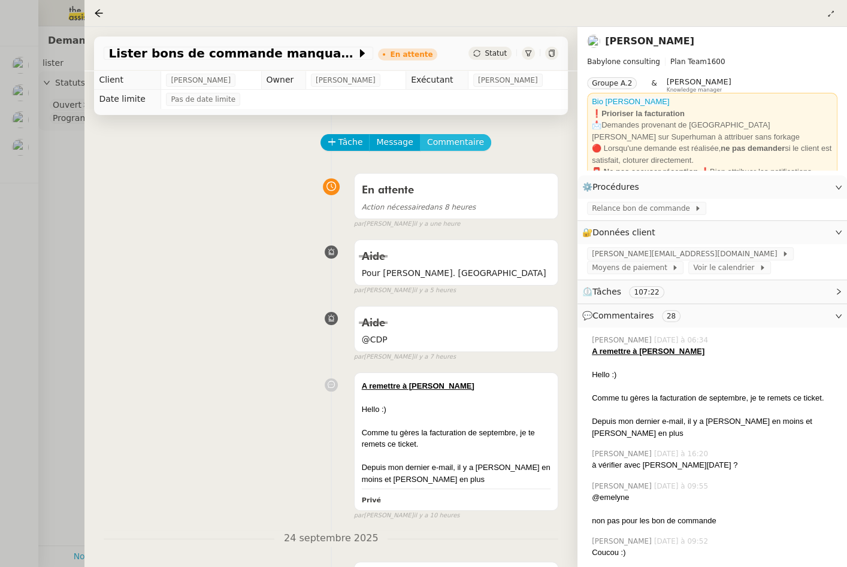
click at [443, 146] on span "Commentaire" at bounding box center [455, 142] width 57 height 14
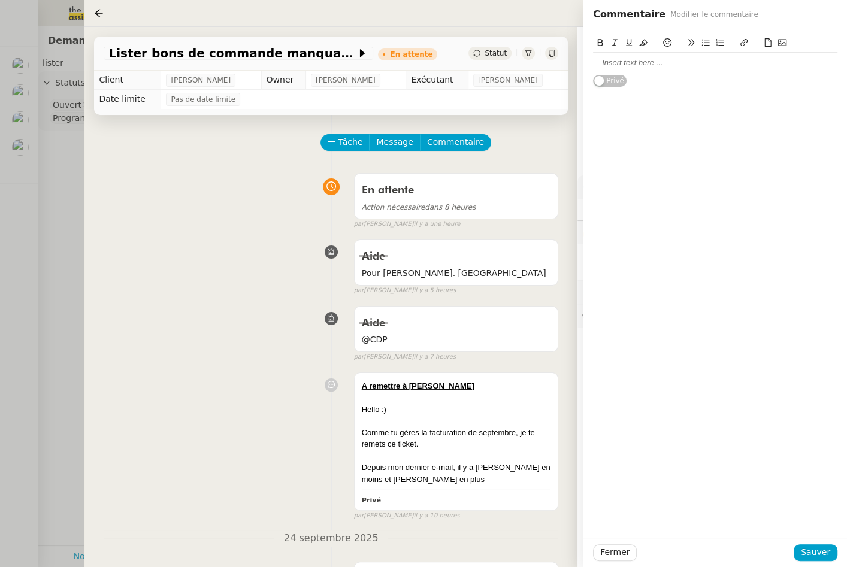
click at [618, 63] on div at bounding box center [715, 63] width 244 height 11
click at [812, 555] on span "Sauver" at bounding box center [815, 553] width 29 height 14
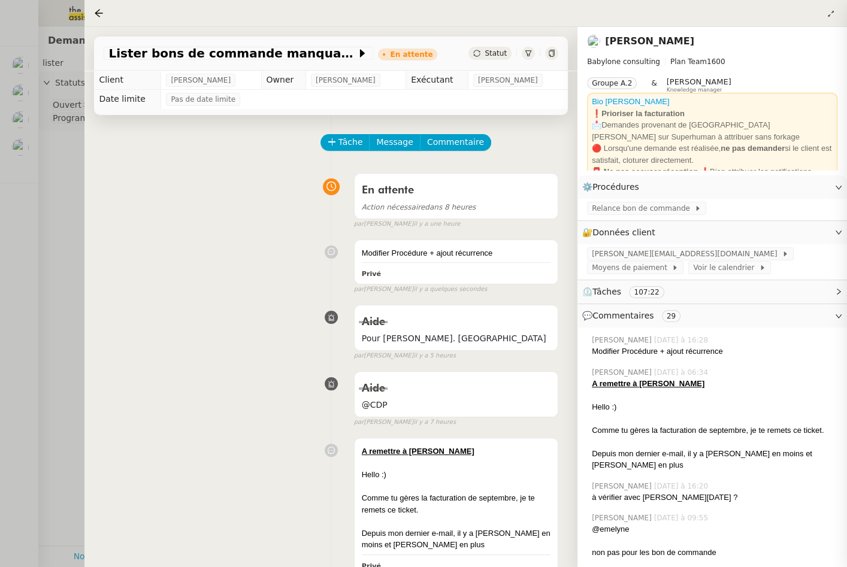
click at [75, 264] on div at bounding box center [423, 283] width 847 height 567
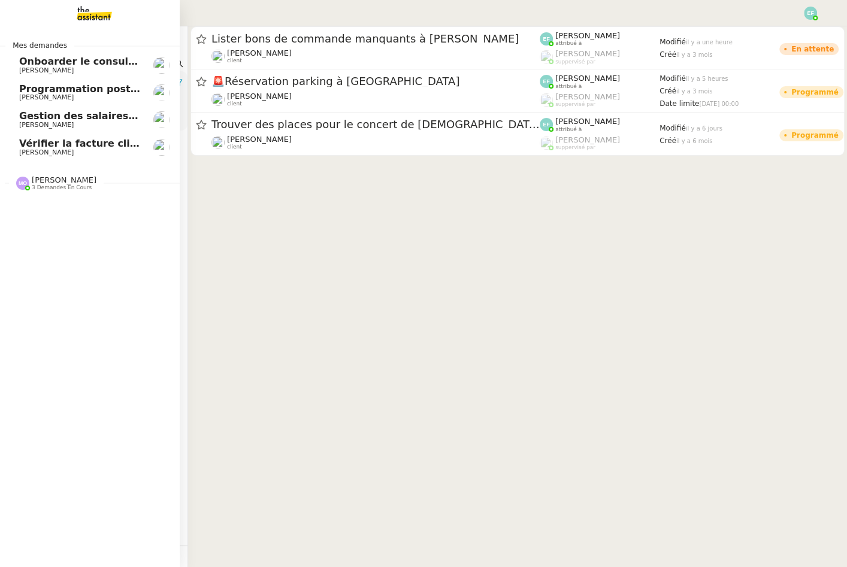
click at [41, 154] on span "[PERSON_NAME]" at bounding box center [46, 153] width 55 height 8
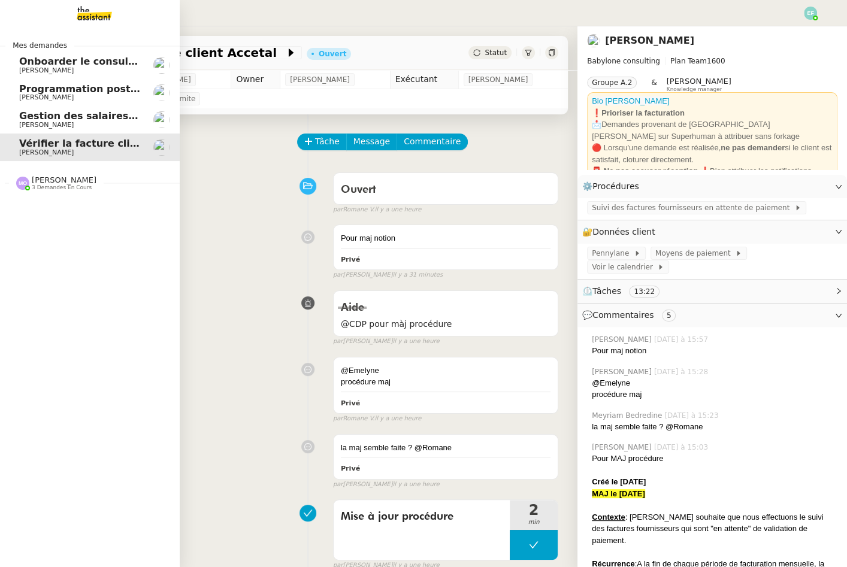
click at [53, 189] on span "3 demandes en cours" at bounding box center [62, 187] width 60 height 7
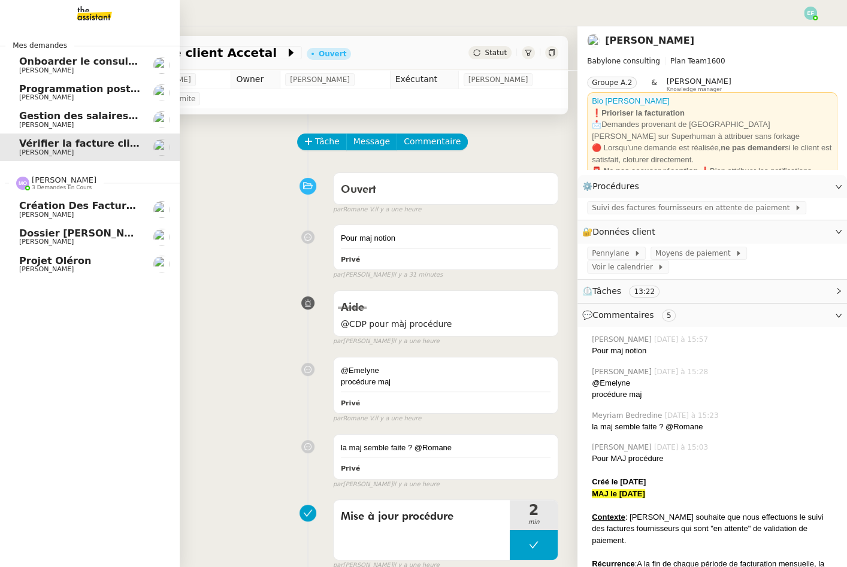
click at [59, 201] on span "Création des factures client - [DATE]" at bounding box center [119, 205] width 201 height 11
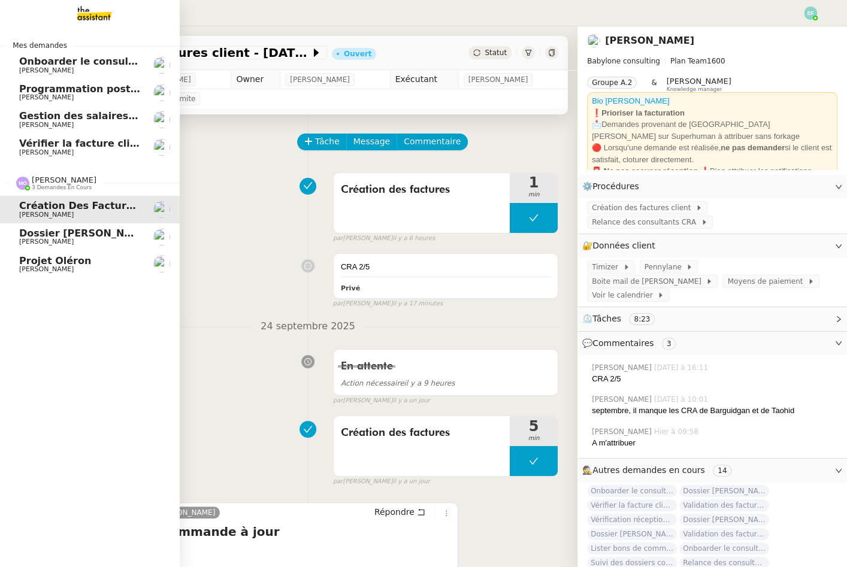
click at [63, 232] on span "Dossier [PERSON_NAME]" at bounding box center [85, 233] width 133 height 11
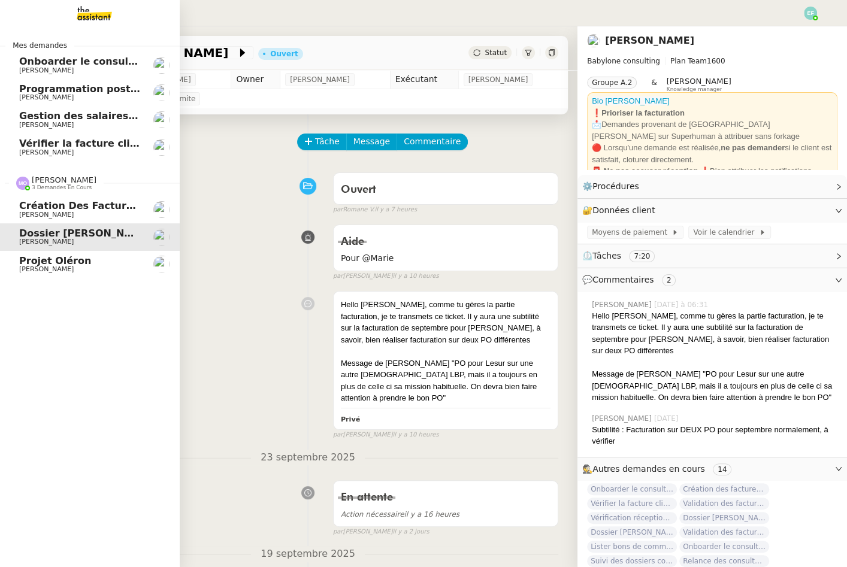
click at [87, 256] on span "Projet Oléron" at bounding box center [79, 261] width 121 height 11
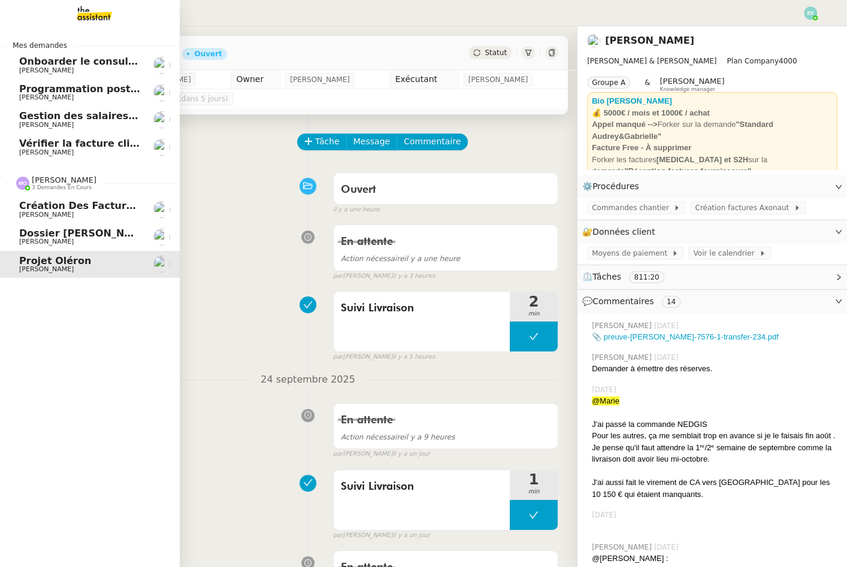
click at [95, 230] on span "Dossier [PERSON_NAME]" at bounding box center [85, 233] width 133 height 11
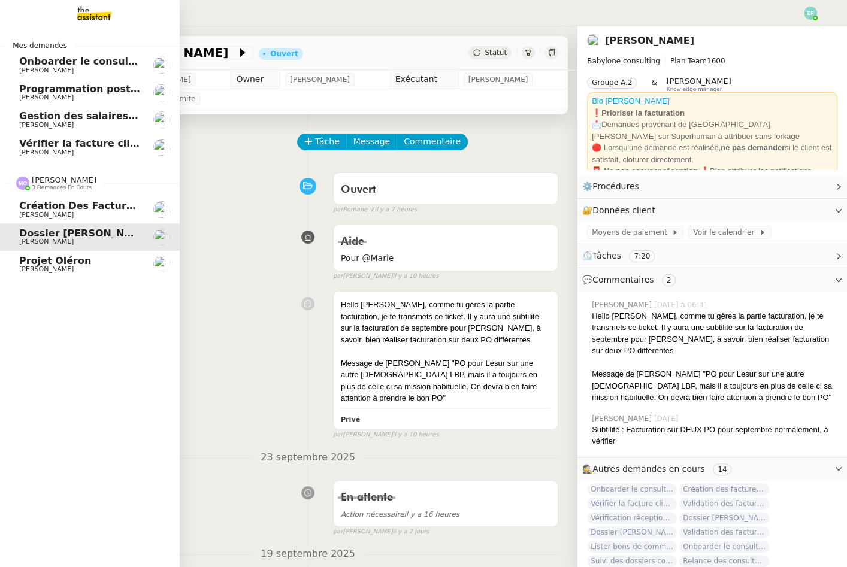
click at [96, 210] on span "Création des factures client - [DATE]" at bounding box center [119, 205] width 201 height 11
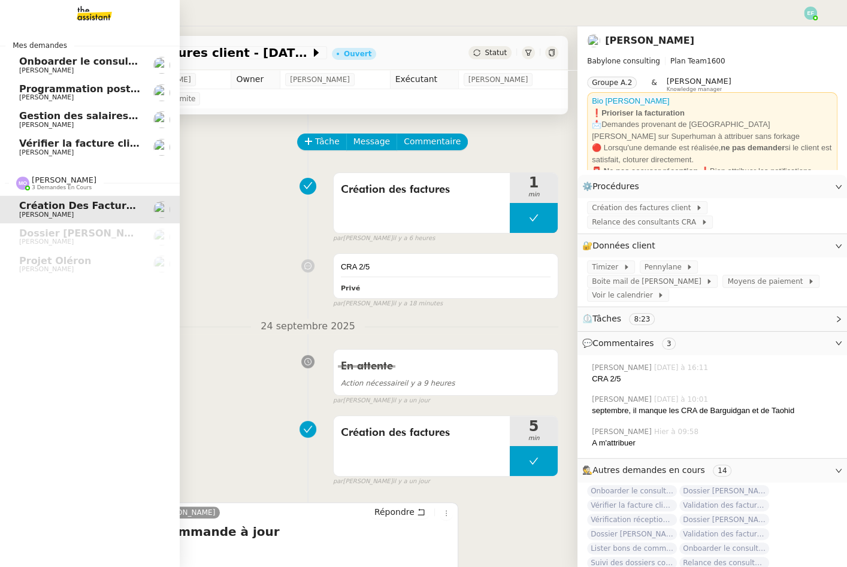
click at [107, 144] on span "Vérifier la facture client Accetal" at bounding box center [104, 143] width 171 height 11
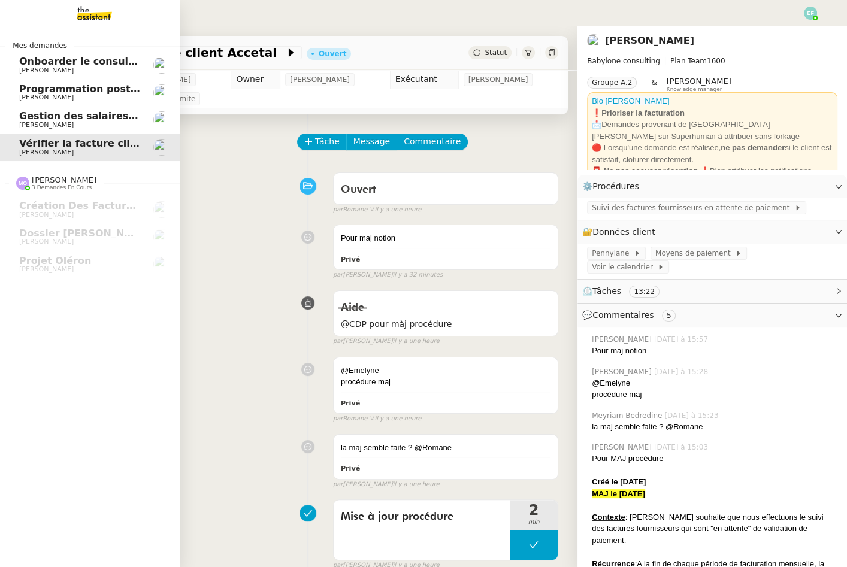
click at [110, 120] on span "Gestion des salaires - septembre 2025" at bounding box center [123, 115] width 208 height 11
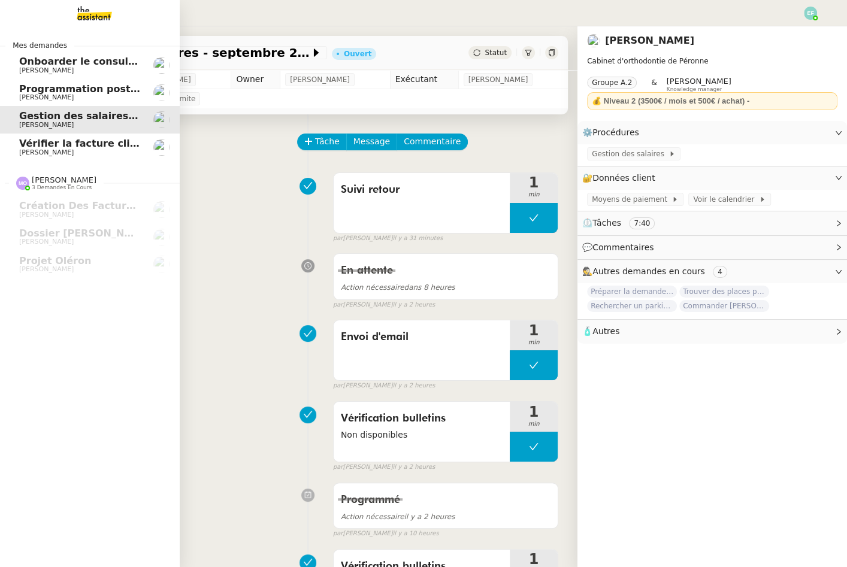
click at [113, 92] on span "Programmation posts Linkedin - [DATE]" at bounding box center [125, 88] width 213 height 11
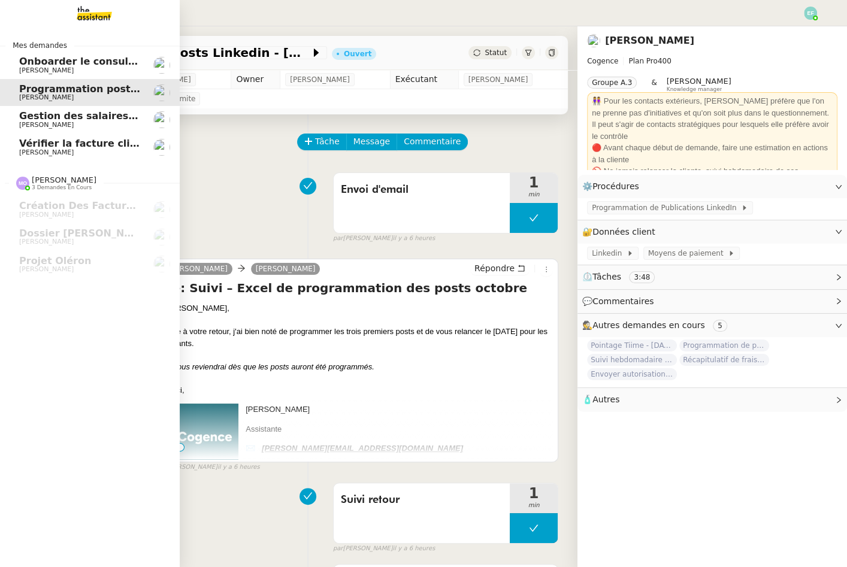
click at [116, 69] on span "[PERSON_NAME]" at bounding box center [79, 70] width 121 height 7
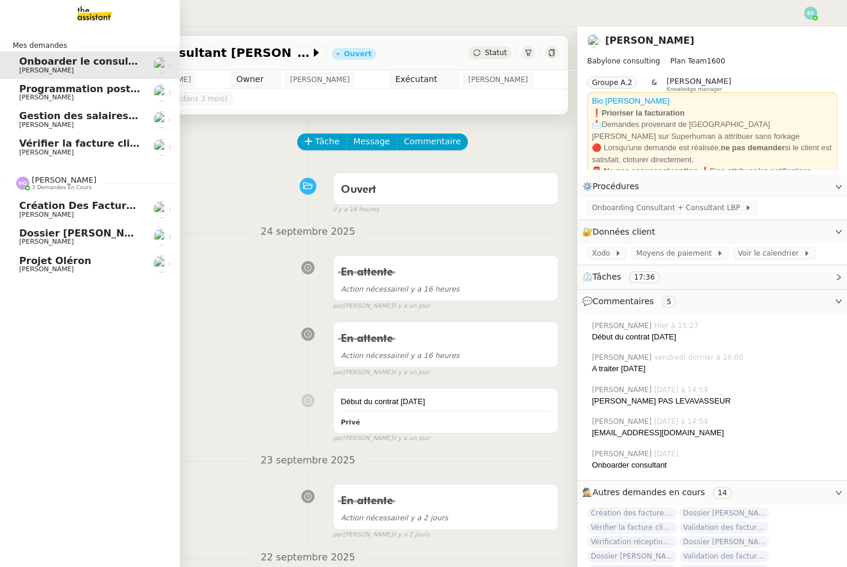
click at [55, 213] on span "[PERSON_NAME]" at bounding box center [46, 215] width 55 height 8
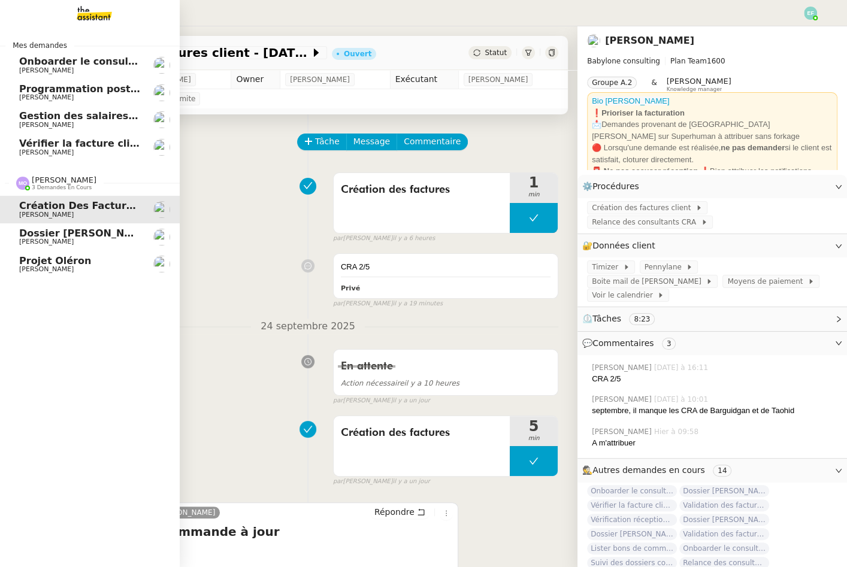
click at [104, 241] on span "[PERSON_NAME]" at bounding box center [79, 241] width 121 height 7
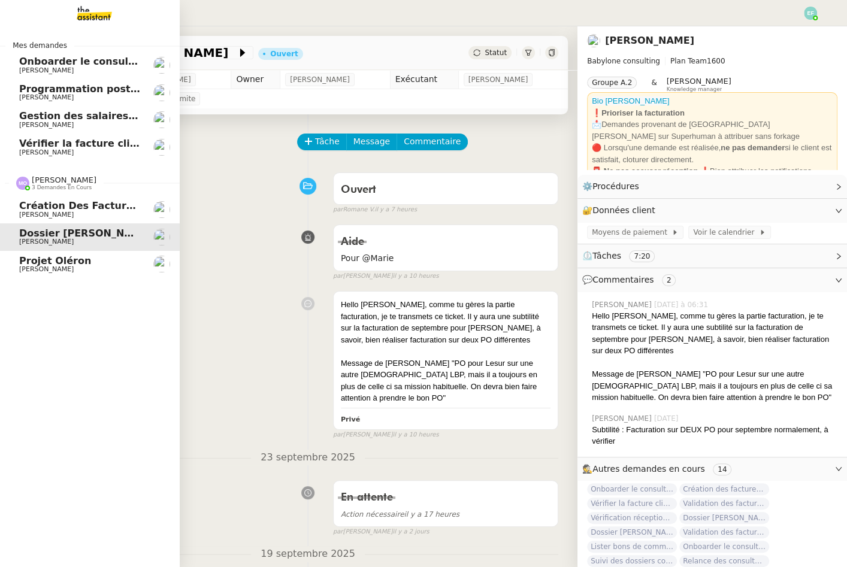
click at [22, 267] on span "[PERSON_NAME]" at bounding box center [46, 269] width 55 height 8
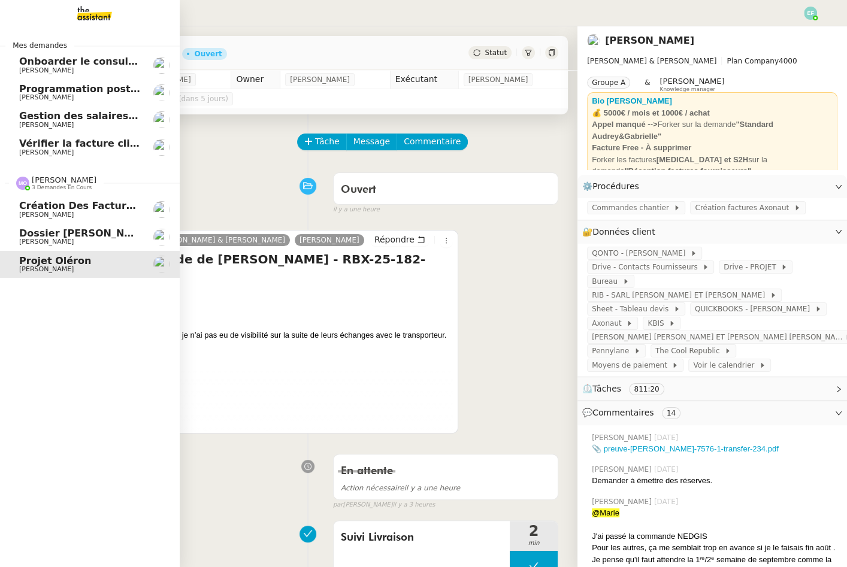
click at [67, 211] on span "[PERSON_NAME]" at bounding box center [79, 214] width 121 height 7
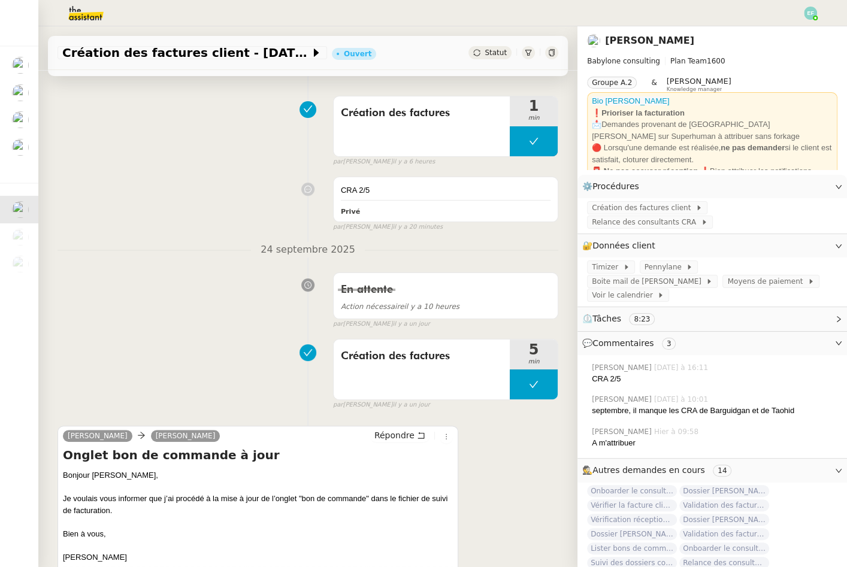
scroll to position [75, 0]
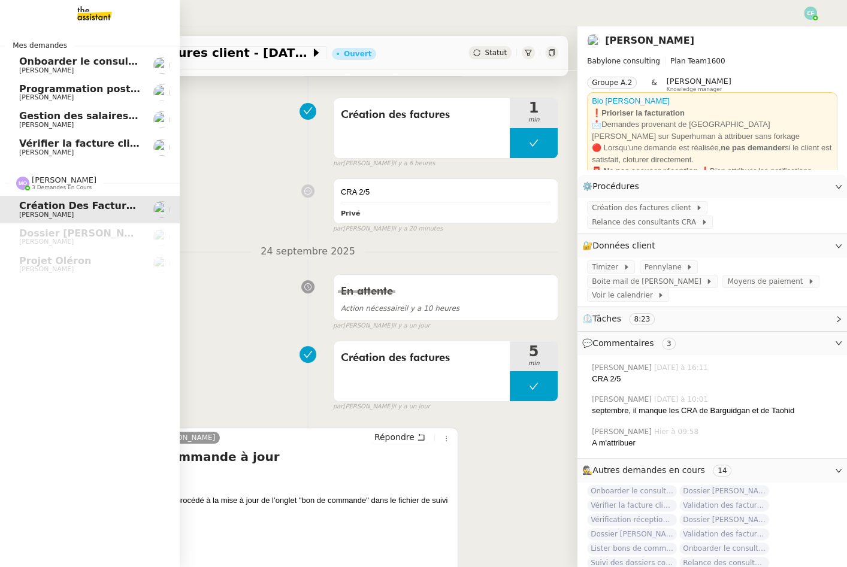
click at [61, 68] on span "[PERSON_NAME]" at bounding box center [79, 70] width 121 height 7
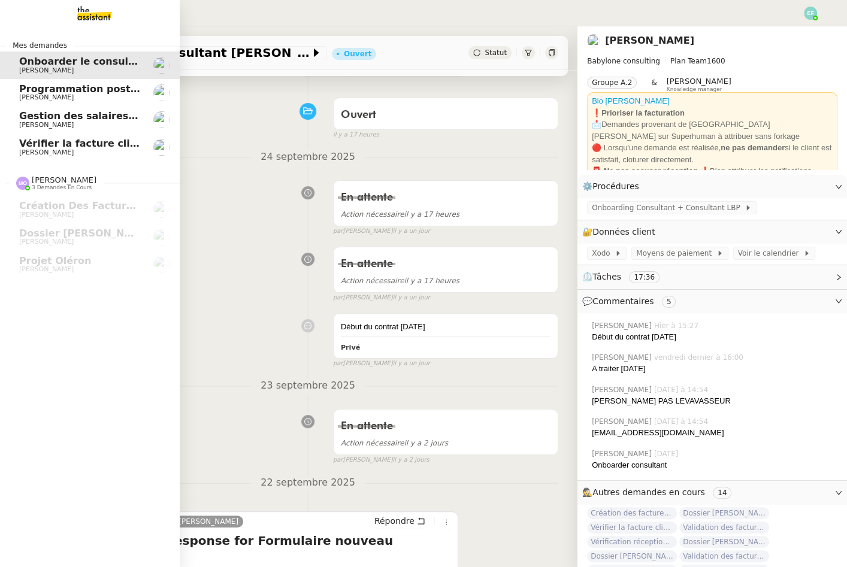
click at [83, 143] on span "Vérifier la facture client Accetal" at bounding box center [104, 143] width 171 height 11
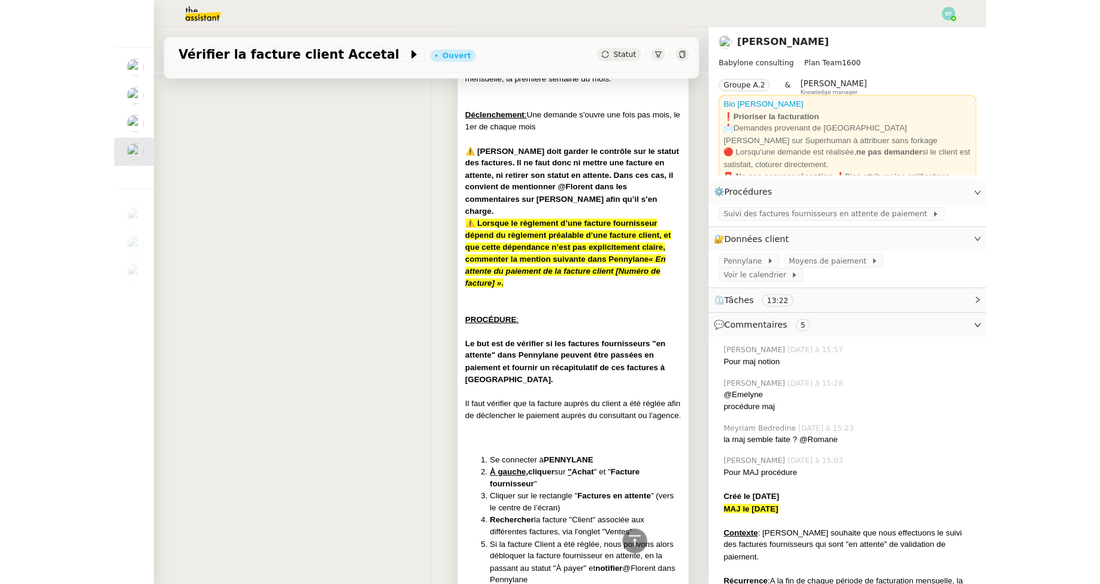
scroll to position [643, 0]
